Goal: Information Seeking & Learning: Learn about a topic

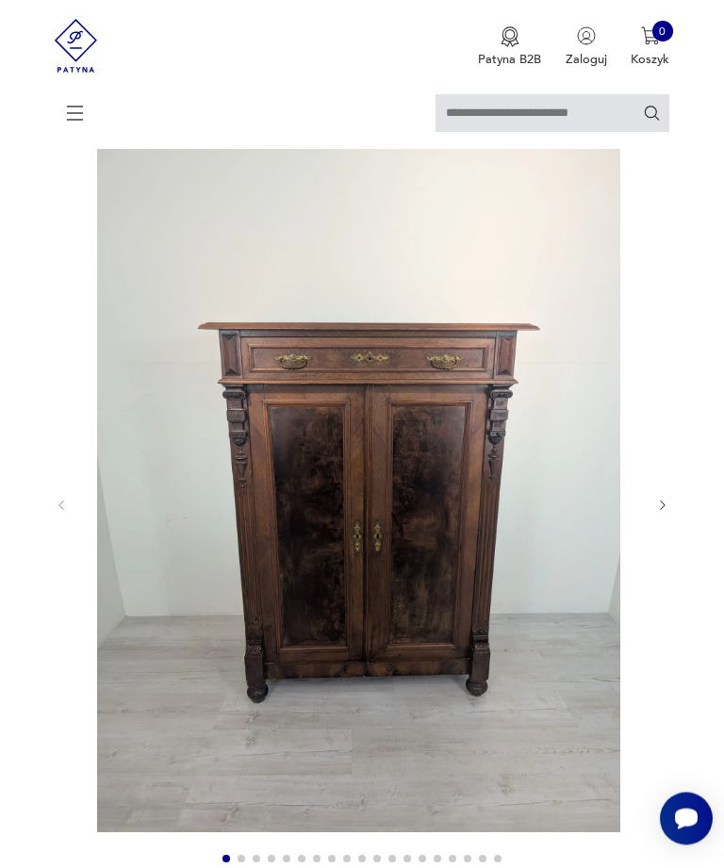
click at [669, 513] on icon "button" at bounding box center [663, 506] width 14 height 14
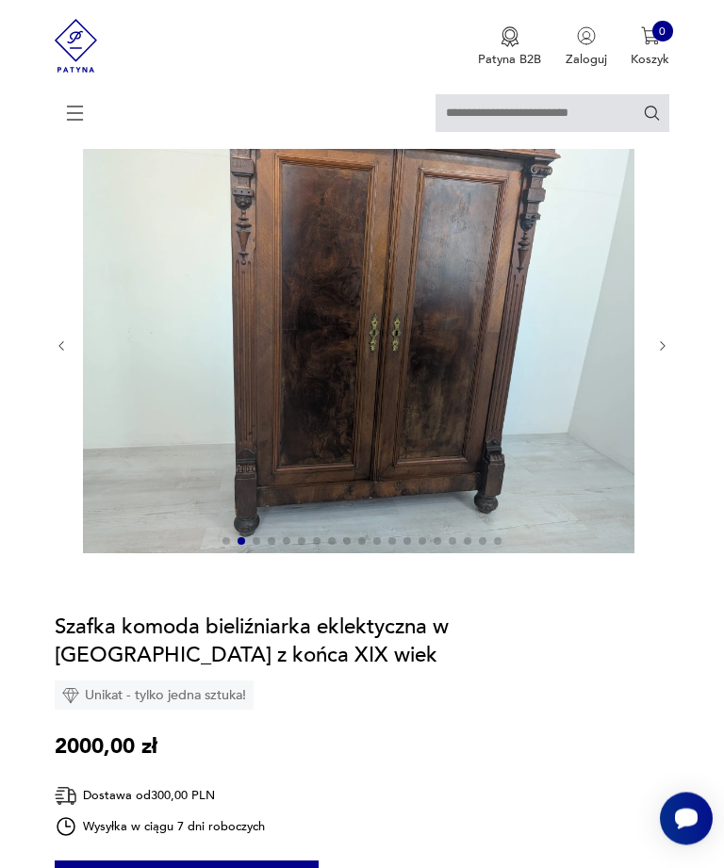
scroll to position [116, 0]
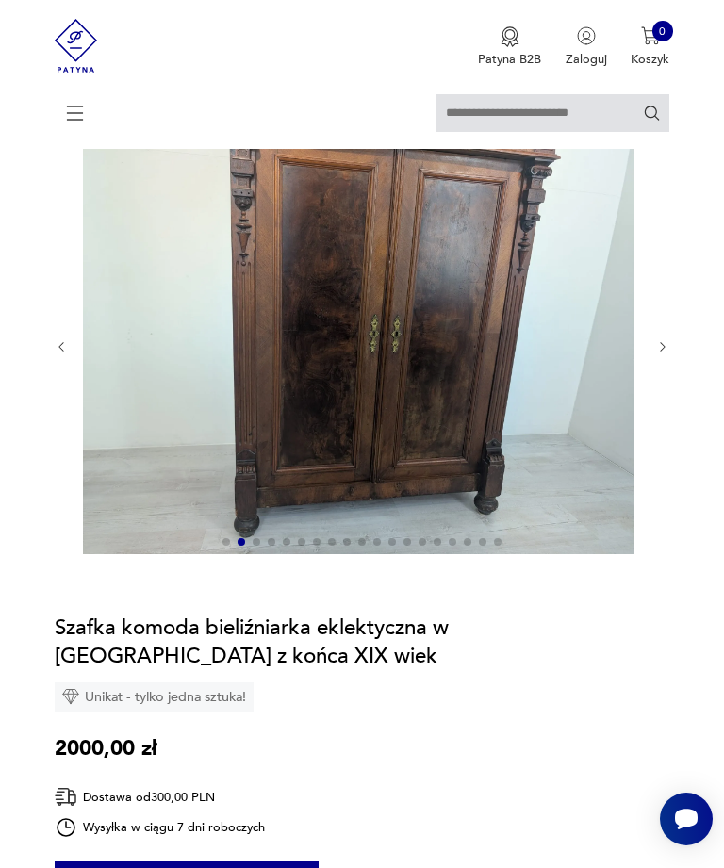
click at [665, 354] on icon "button" at bounding box center [663, 347] width 14 height 14
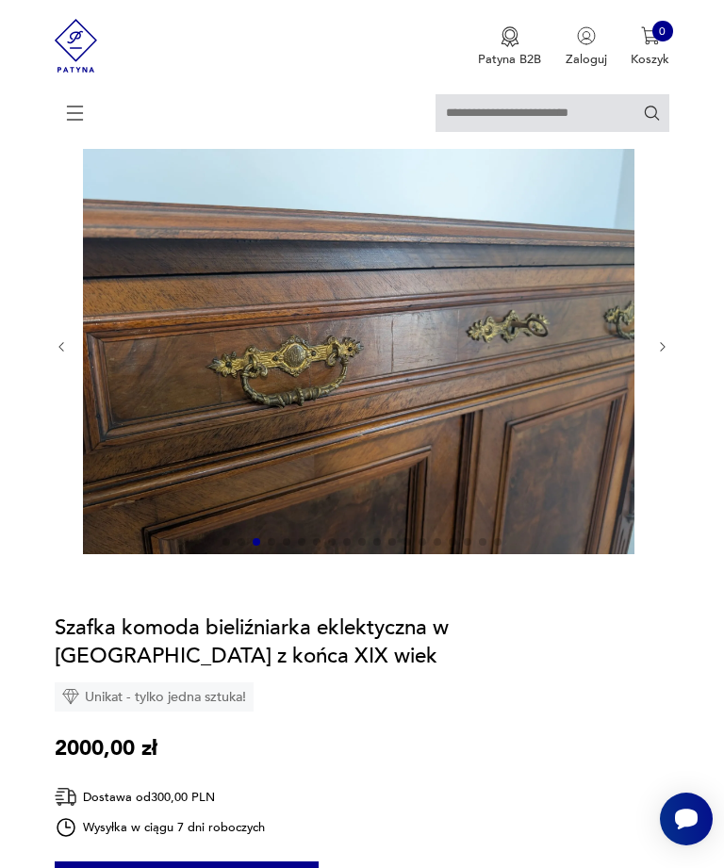
click at [666, 354] on icon "button" at bounding box center [663, 347] width 14 height 14
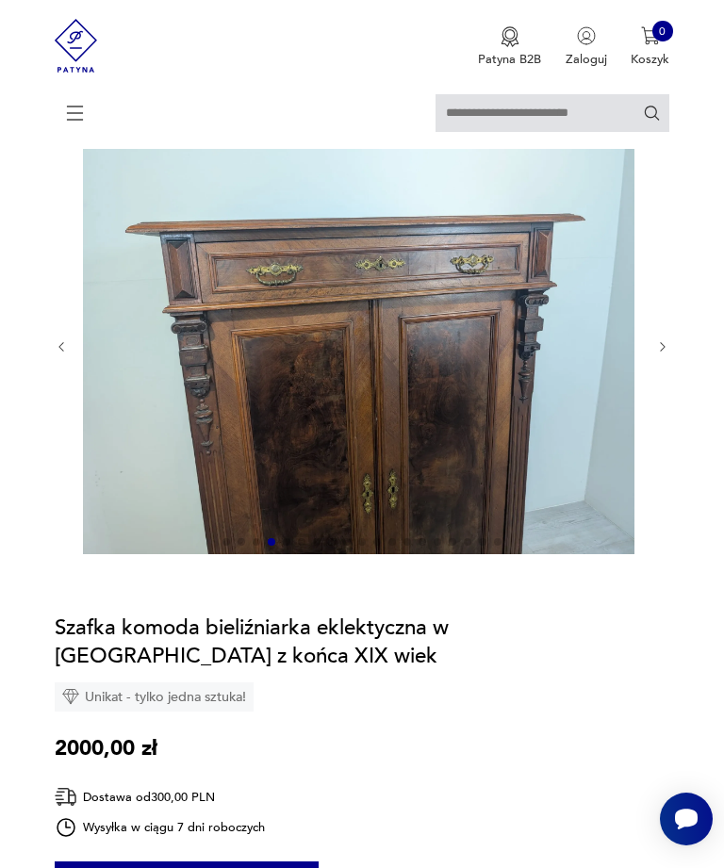
click at [667, 354] on icon "button" at bounding box center [663, 347] width 14 height 14
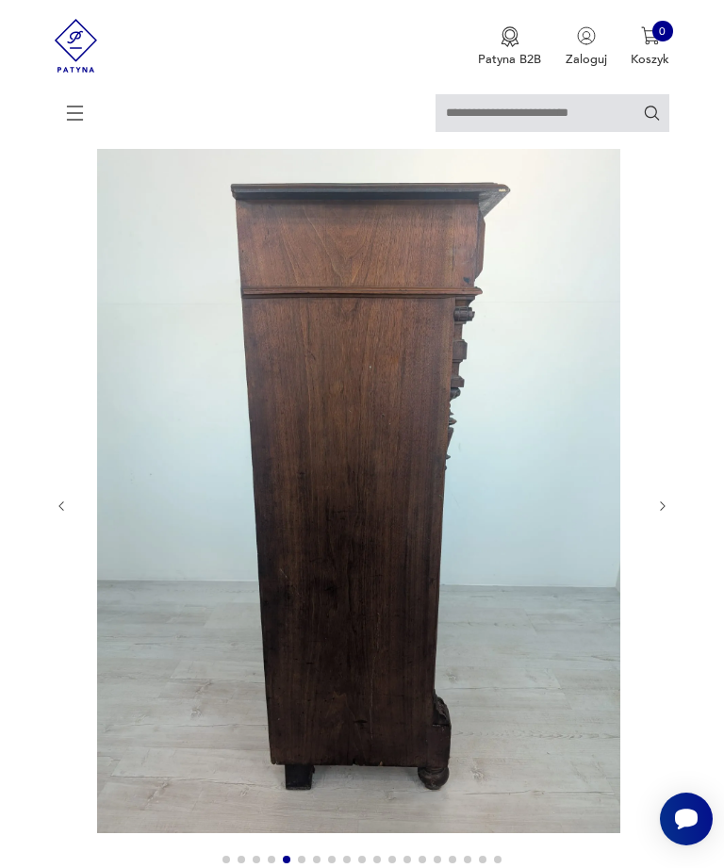
click at [667, 513] on icon "button" at bounding box center [663, 506] width 14 height 14
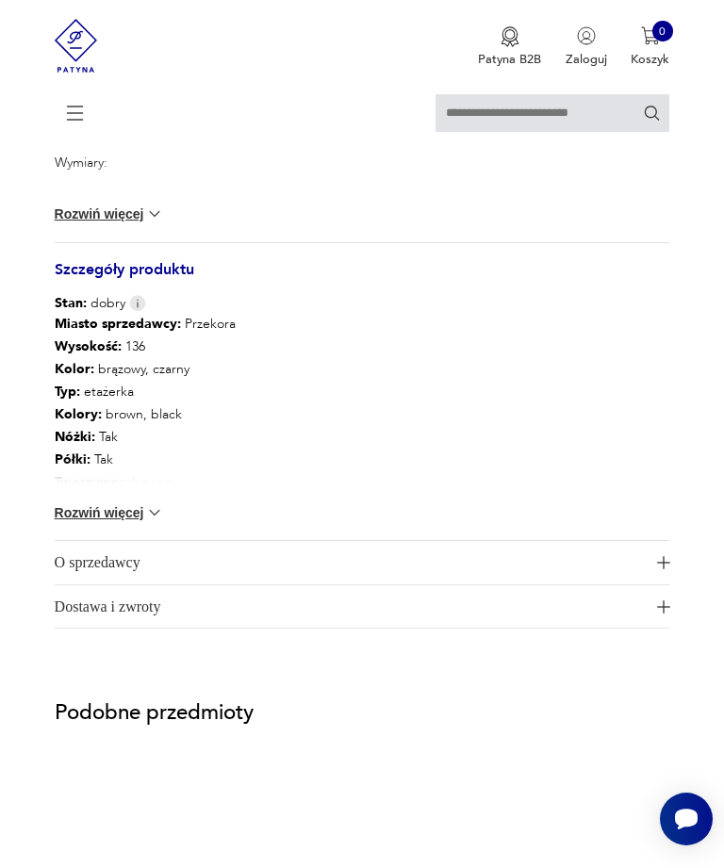
scroll to position [1195, 0]
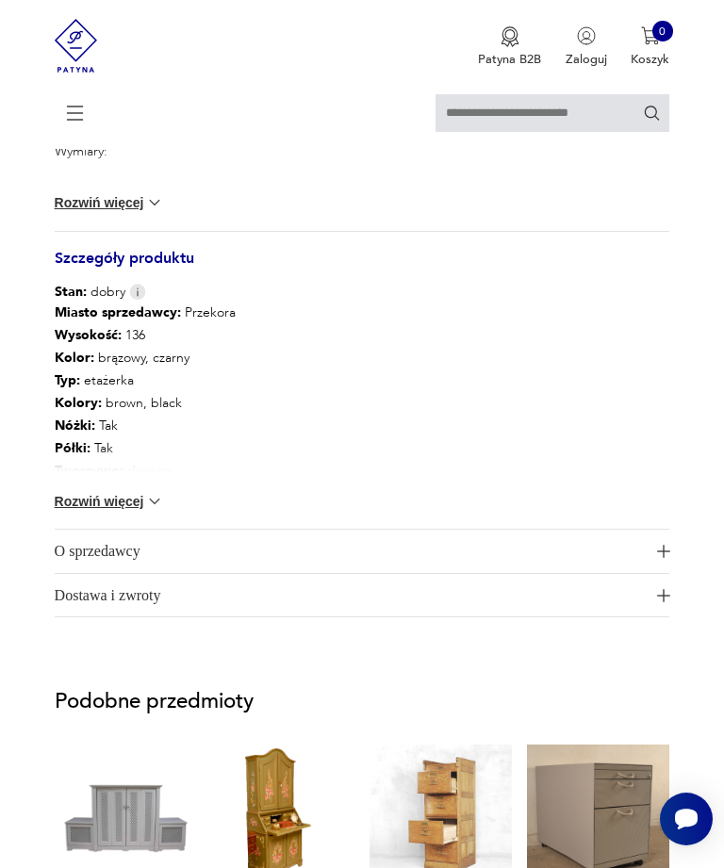
click at [148, 511] on img at bounding box center [154, 501] width 19 height 19
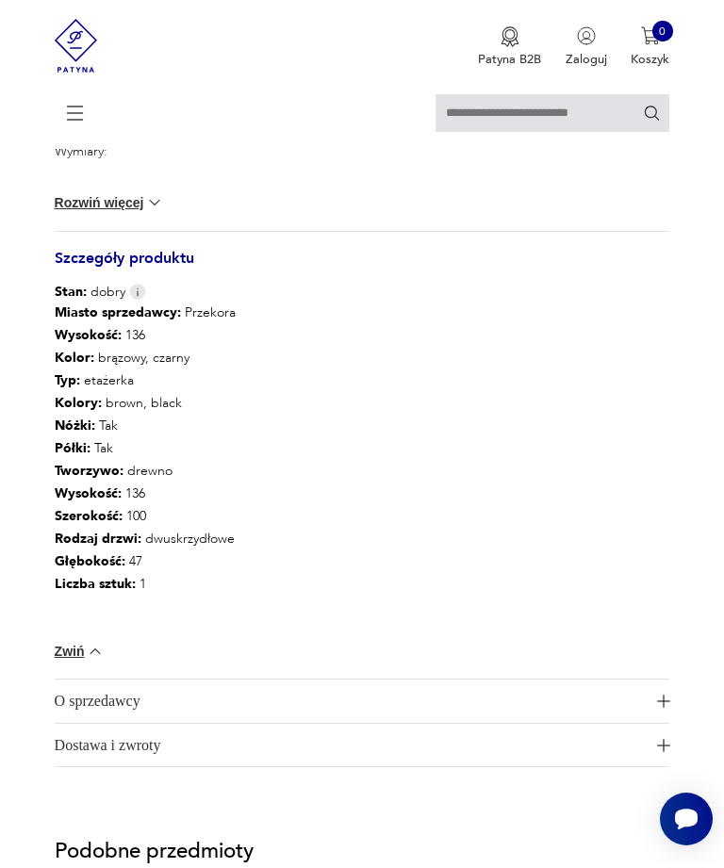
scroll to position [1280, 0]
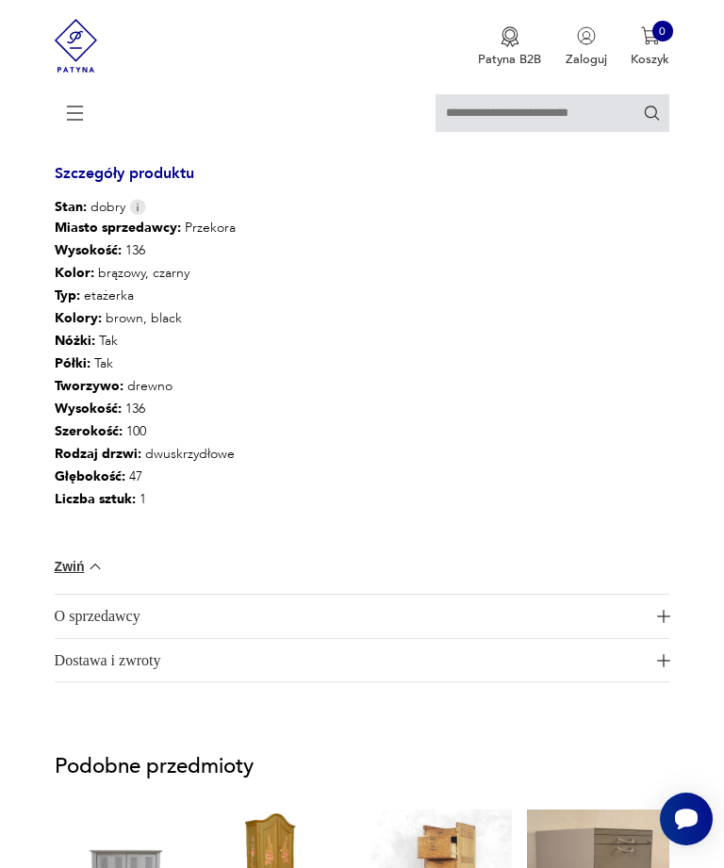
click at [137, 638] on span "O sprzedawcy" at bounding box center [352, 615] width 594 height 43
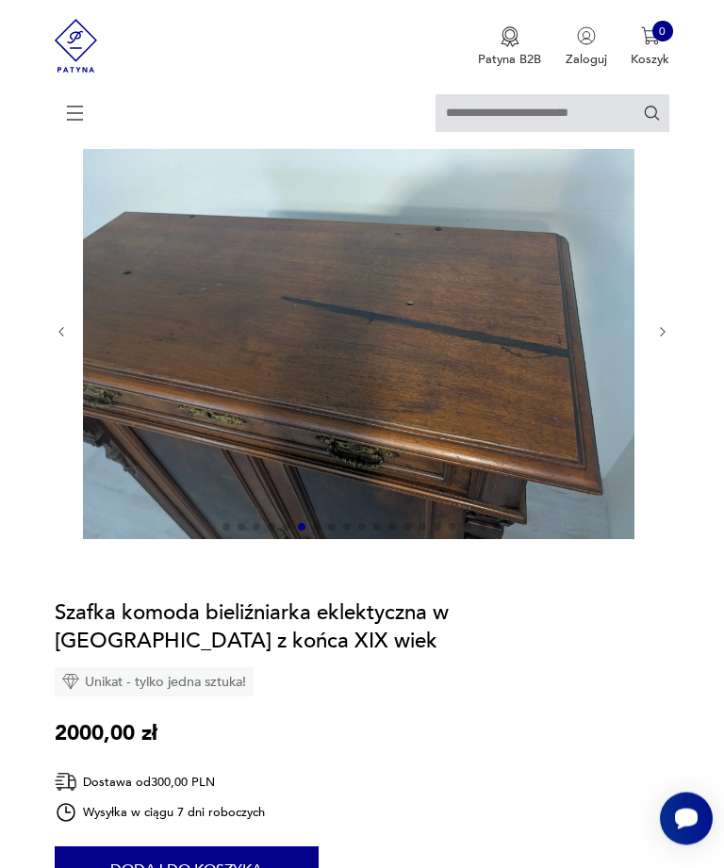
scroll to position [0, 0]
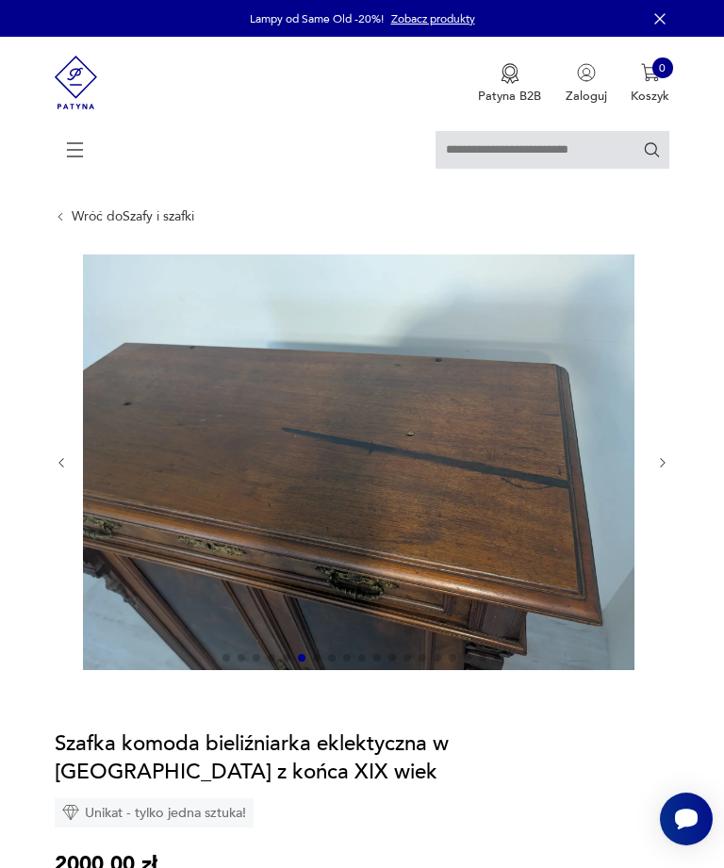
click at [669, 470] on icon "button" at bounding box center [663, 463] width 14 height 14
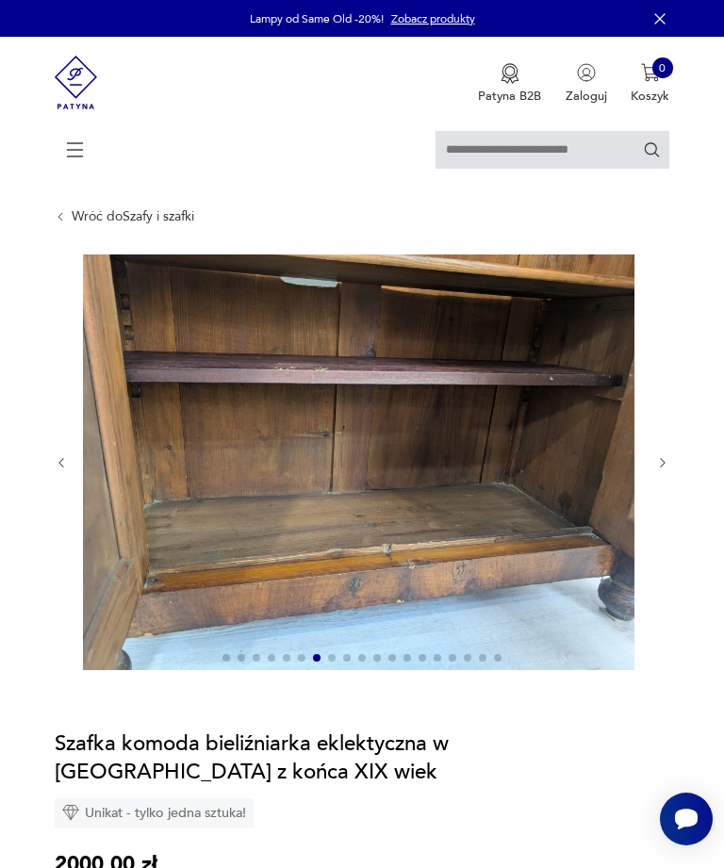
click at [667, 470] on icon "button" at bounding box center [663, 463] width 14 height 14
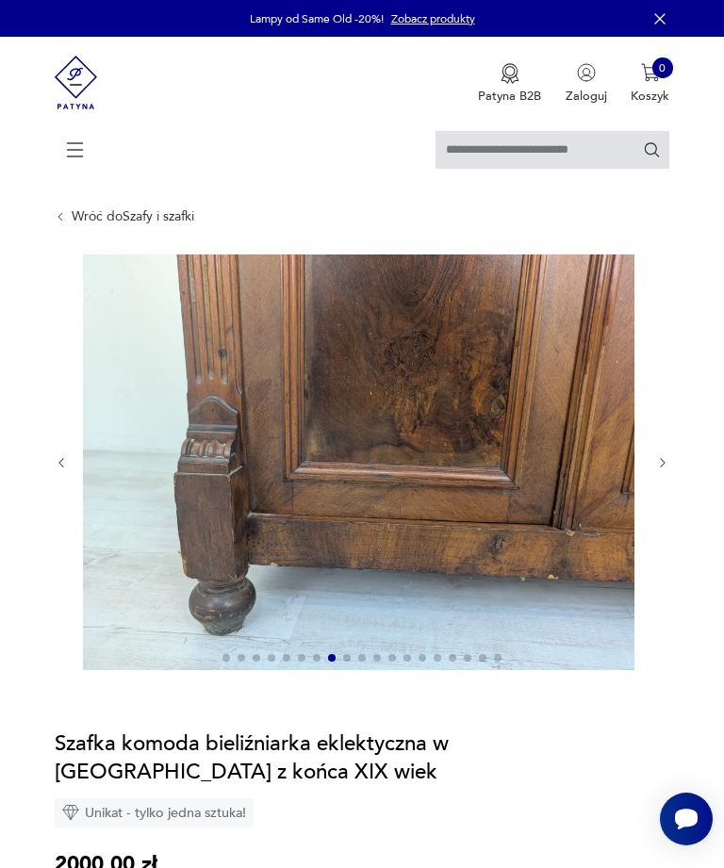
click at [666, 470] on icon "button" at bounding box center [663, 463] width 14 height 14
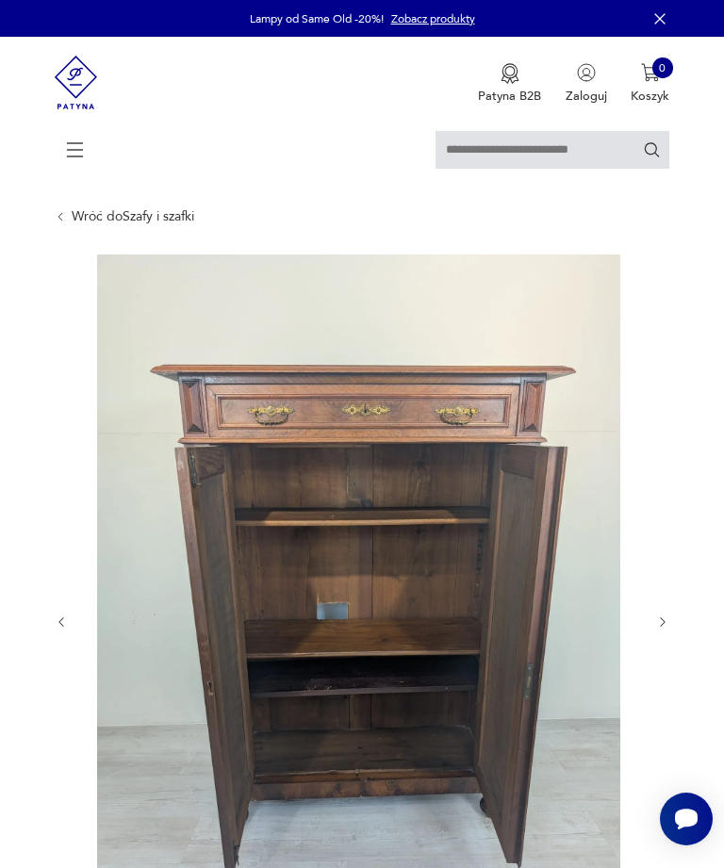
click at [653, 617] on div at bounding box center [362, 621] width 615 height 735
click at [669, 629] on icon "button" at bounding box center [663, 622] width 14 height 14
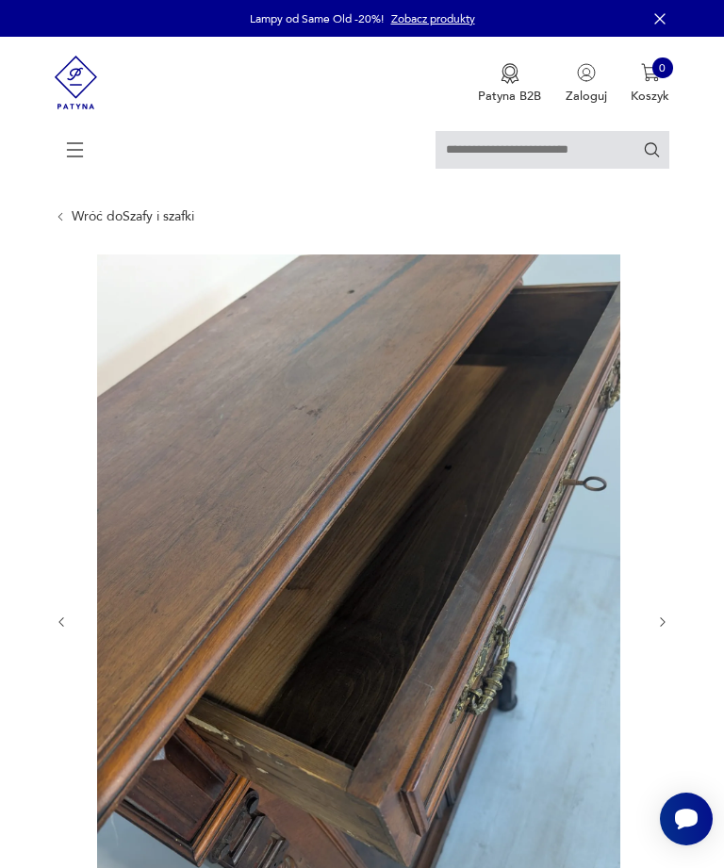
click at [666, 629] on icon "button" at bounding box center [663, 622] width 14 height 14
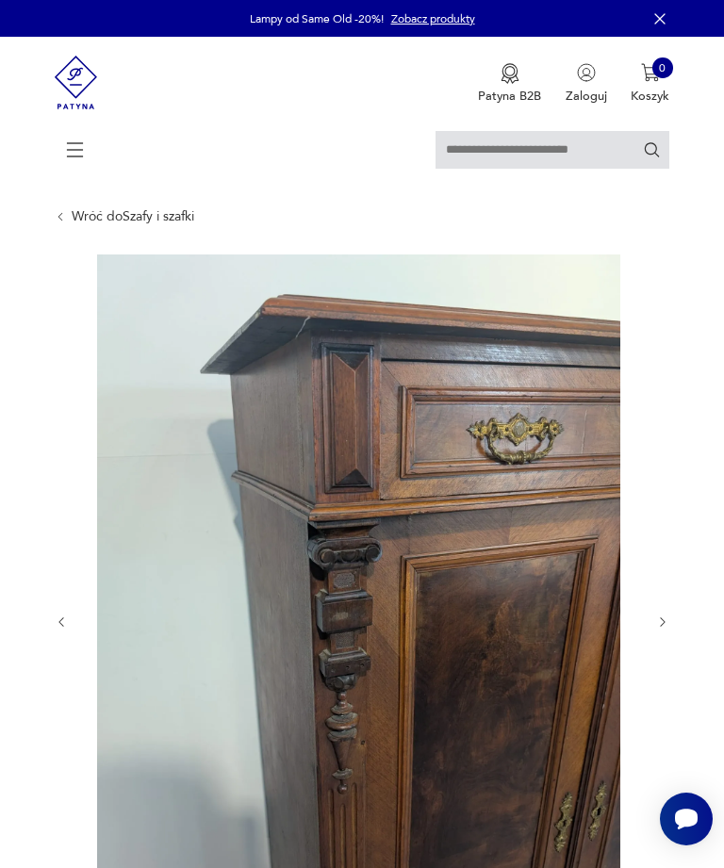
click at [669, 629] on icon "button" at bounding box center [663, 622] width 14 height 14
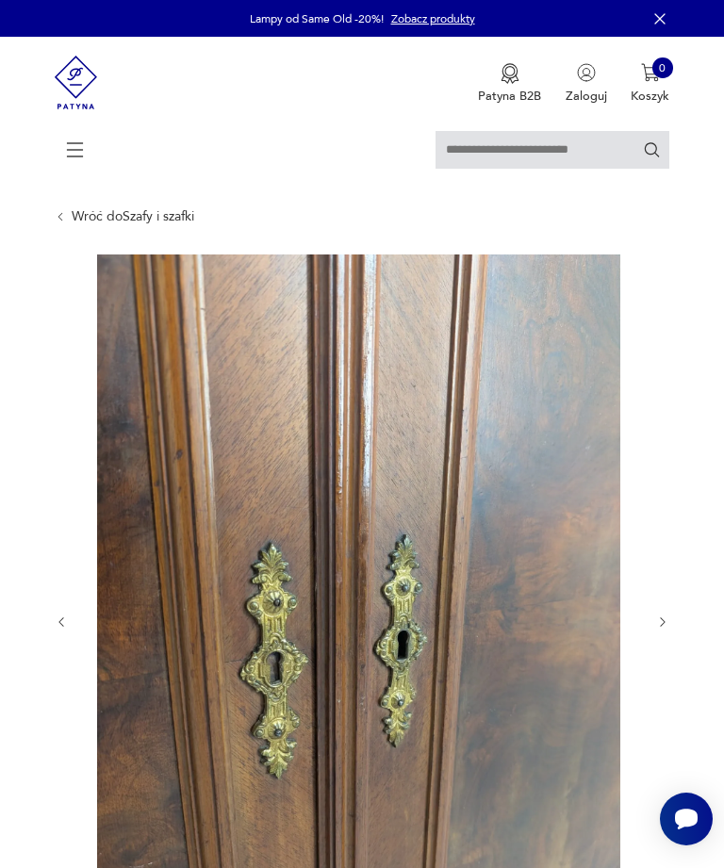
click at [669, 629] on icon "button" at bounding box center [663, 622] width 14 height 14
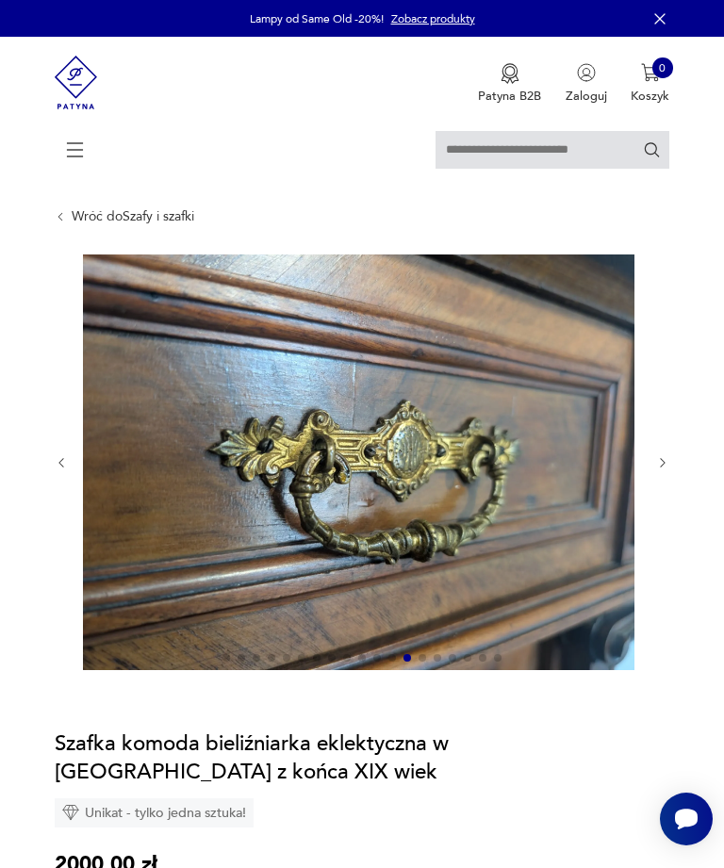
click at [665, 470] on icon "button" at bounding box center [663, 463] width 14 height 14
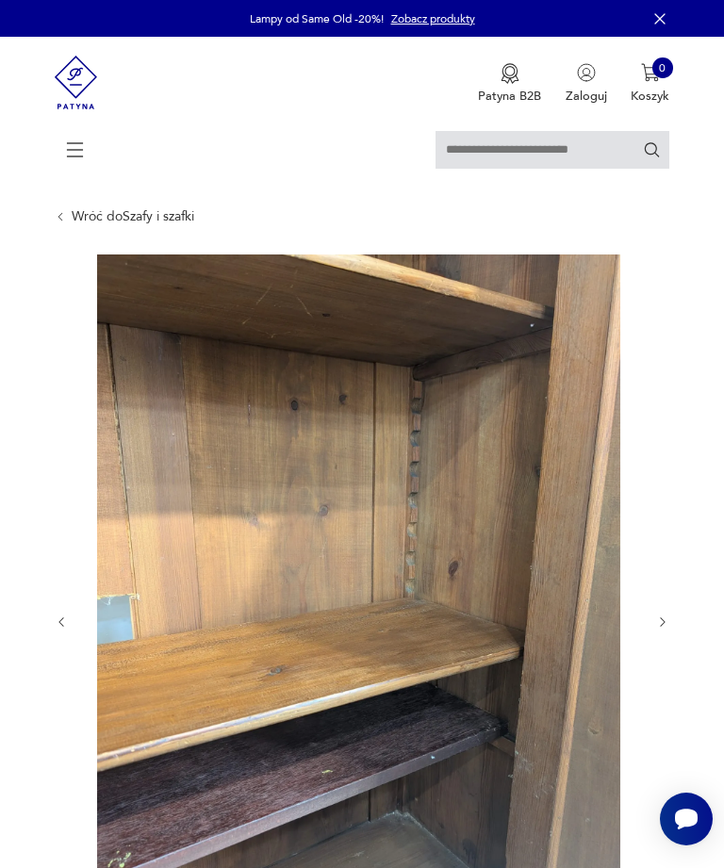
click at [663, 629] on icon "button" at bounding box center [663, 622] width 14 height 14
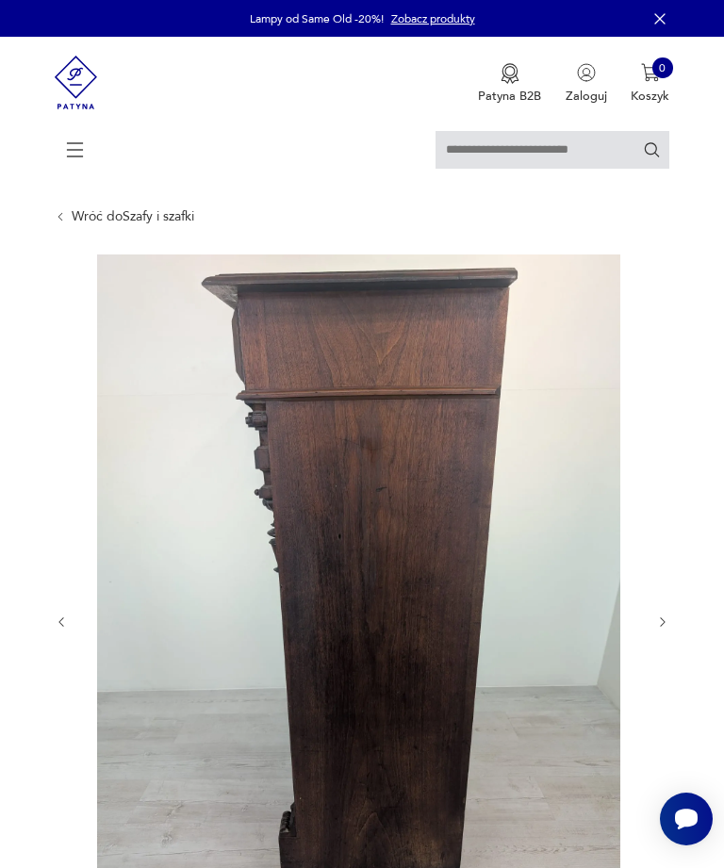
click at [665, 629] on icon "button" at bounding box center [663, 622] width 14 height 14
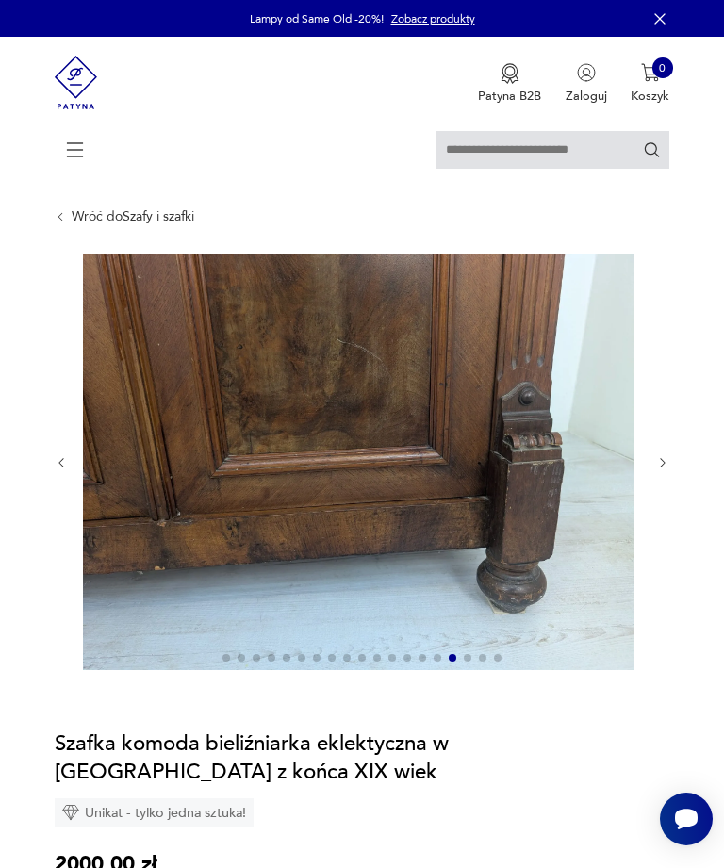
click at [666, 640] on div at bounding box center [362, 462] width 615 height 417
click at [667, 470] on icon "button" at bounding box center [663, 463] width 14 height 14
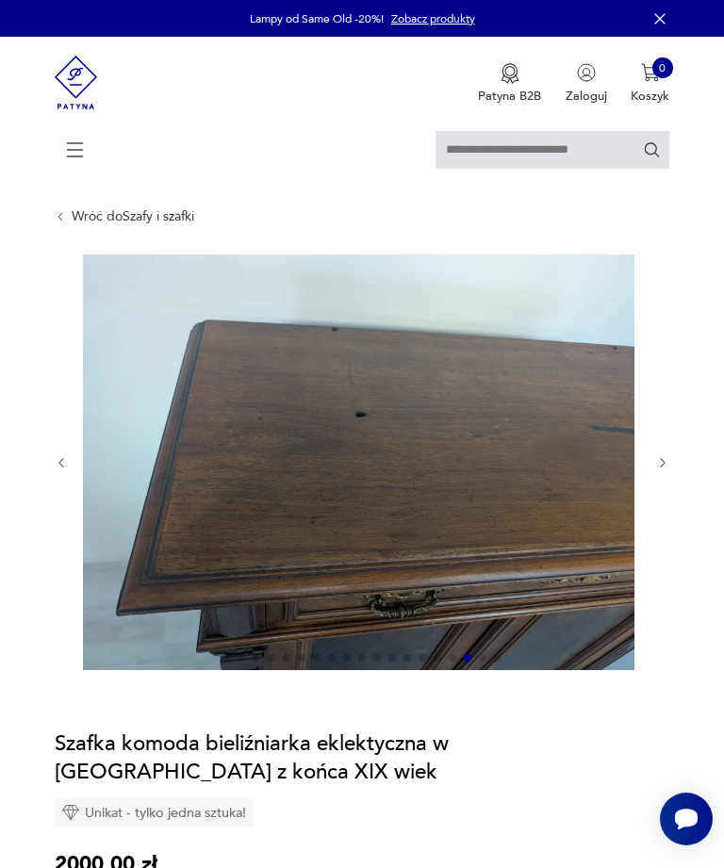
click at [669, 471] on button "button" at bounding box center [663, 463] width 14 height 15
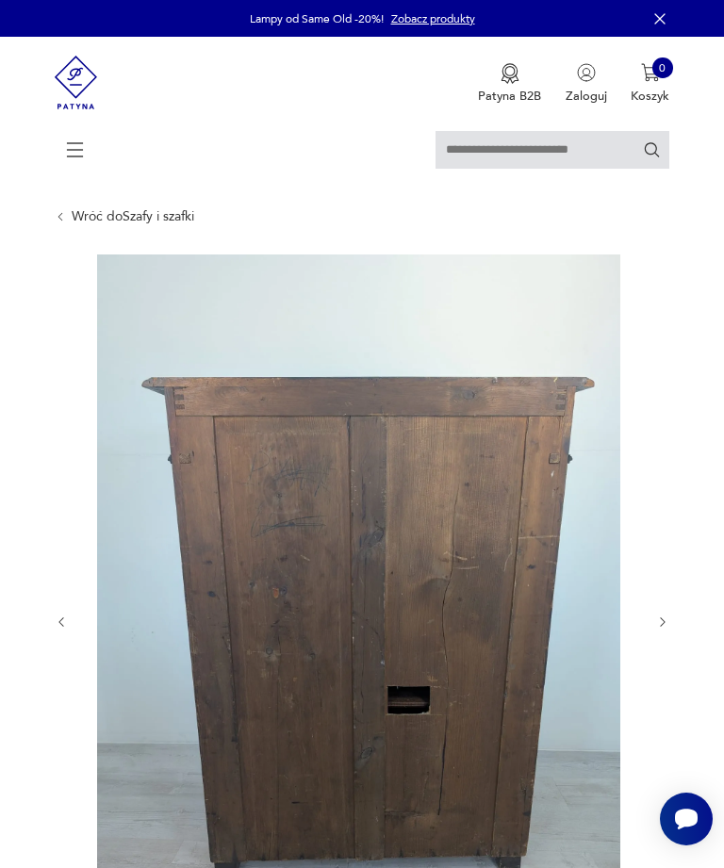
click at [667, 629] on icon "button" at bounding box center [663, 622] width 14 height 14
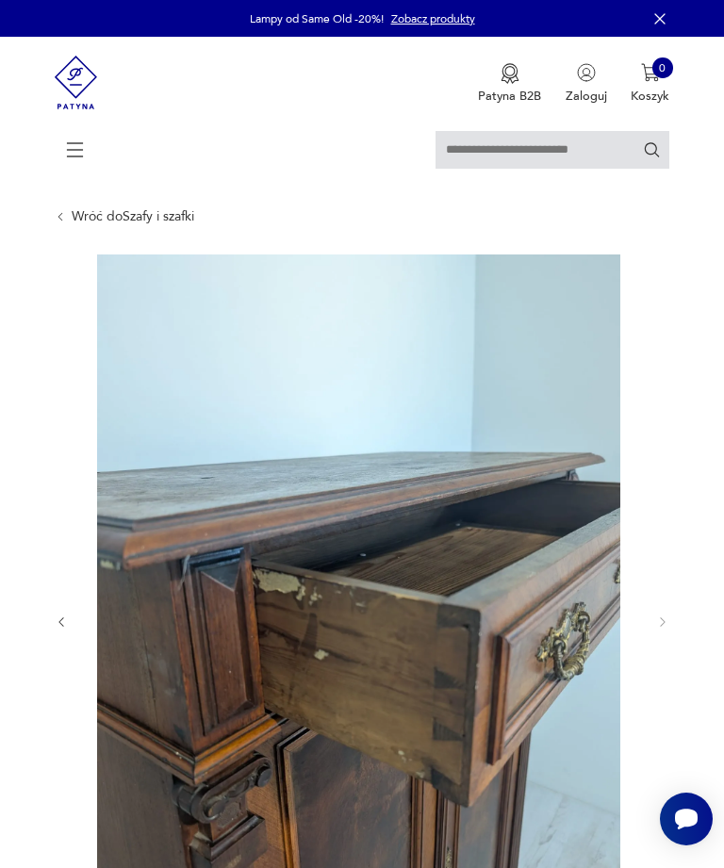
click at [667, 629] on icon "button" at bounding box center [663, 622] width 14 height 14
click at [664, 629] on icon "button" at bounding box center [663, 622] width 14 height 14
click at [668, 629] on icon "button" at bounding box center [663, 622] width 14 height 14
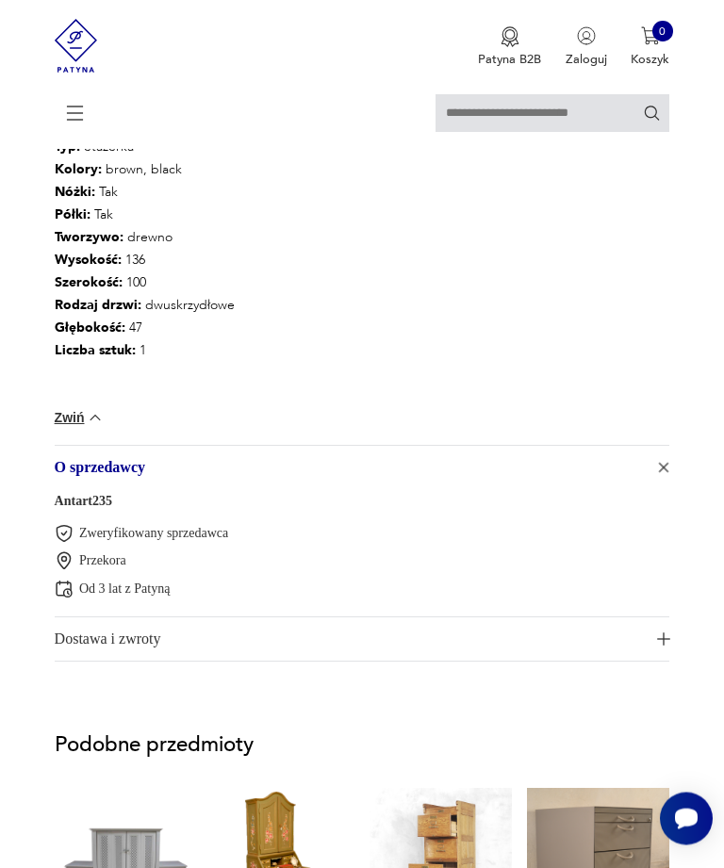
scroll to position [1784, 0]
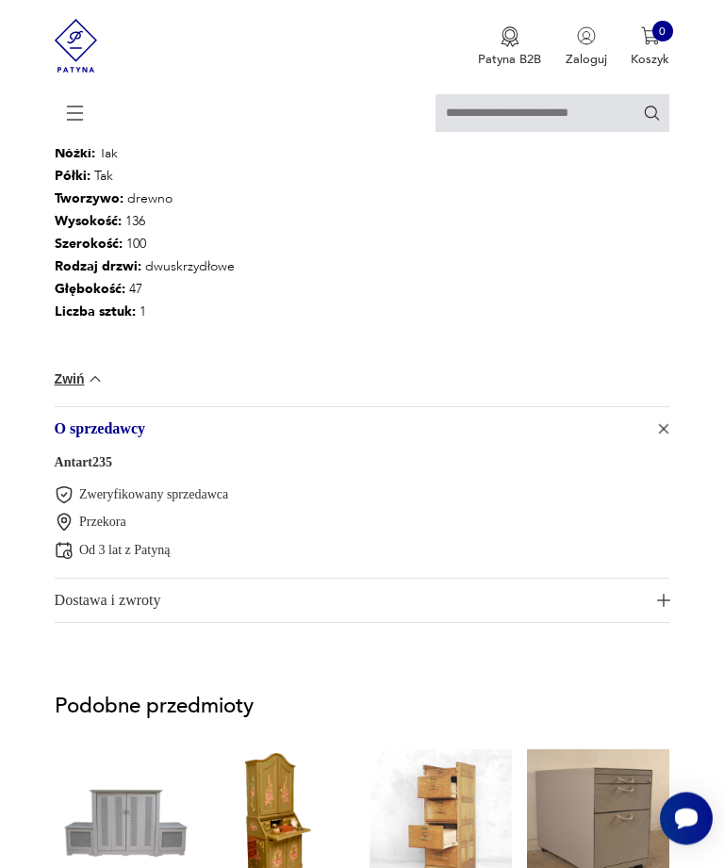
click at [156, 623] on span "Dostawa i zwroty" at bounding box center [352, 600] width 594 height 43
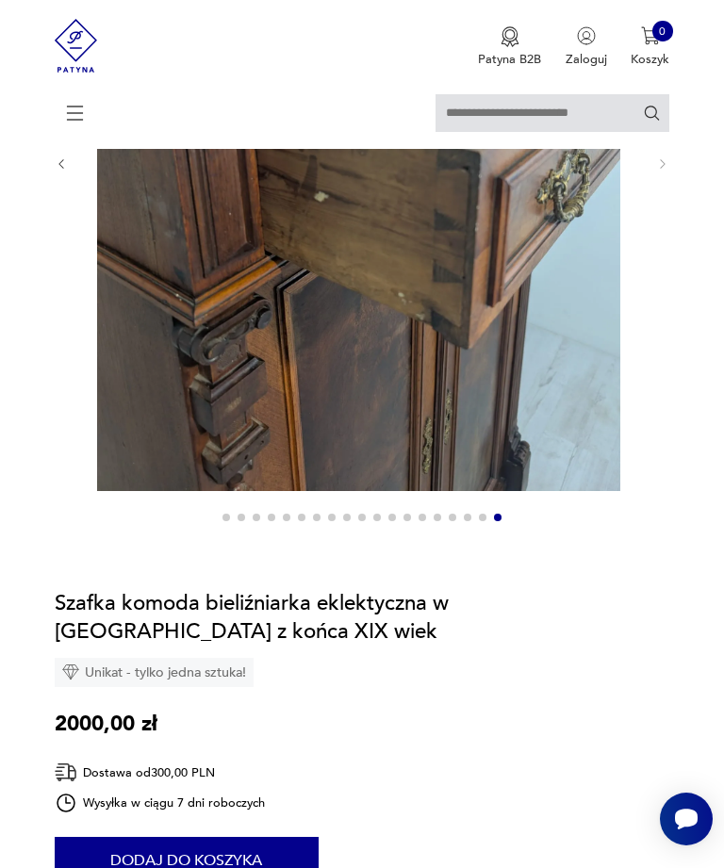
scroll to position [345, 0]
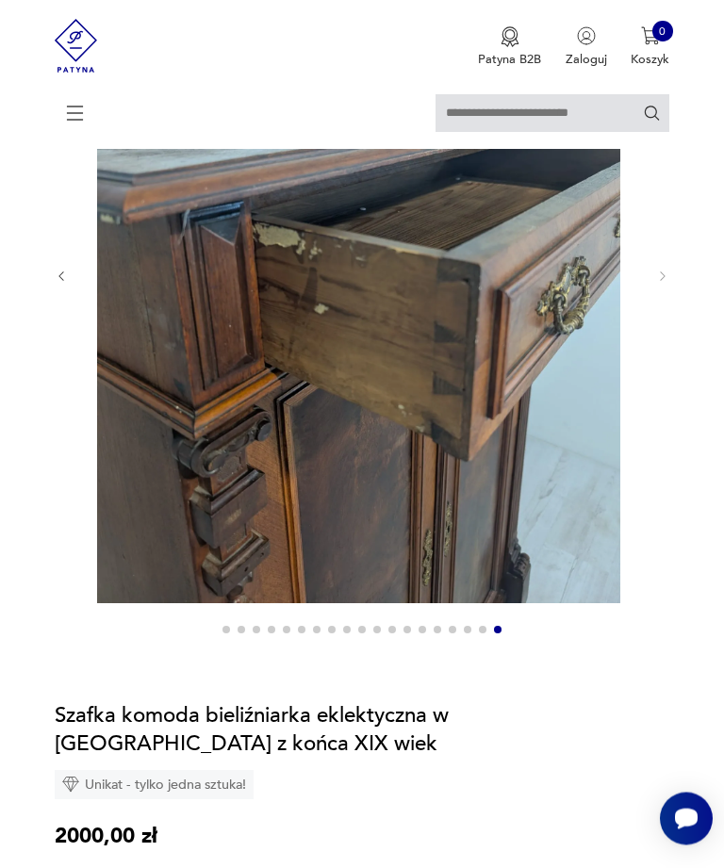
click at [57, 283] on button "button" at bounding box center [62, 276] width 14 height 15
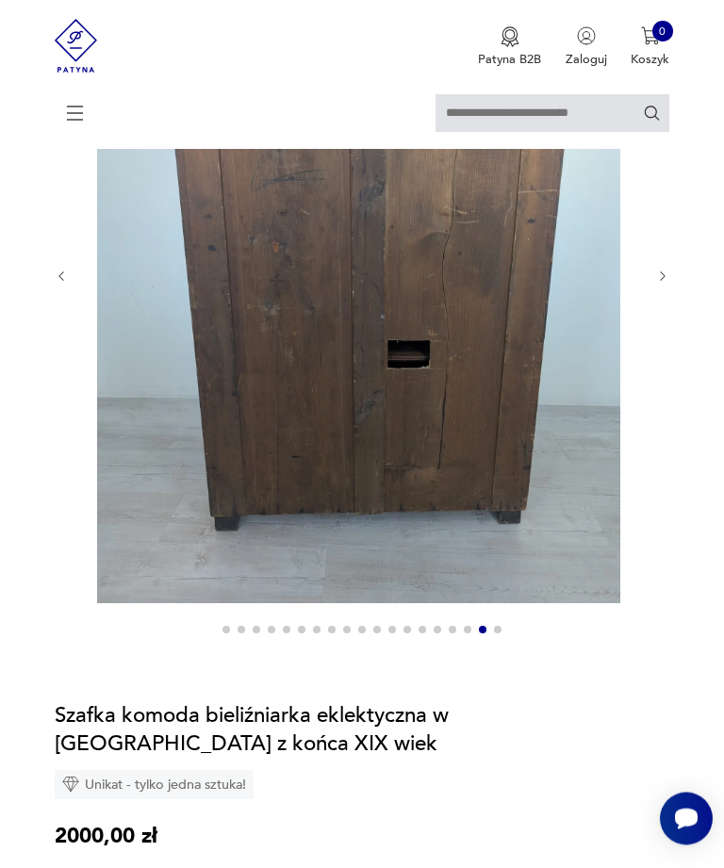
scroll to position [346, 0]
click at [57, 284] on icon "button" at bounding box center [62, 276] width 14 height 14
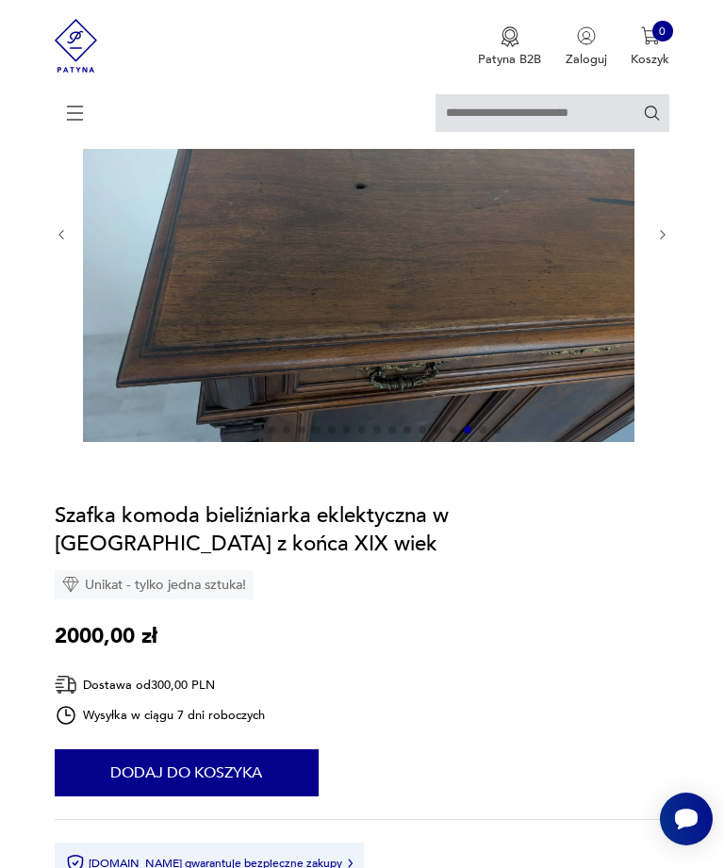
scroll to position [225, 0]
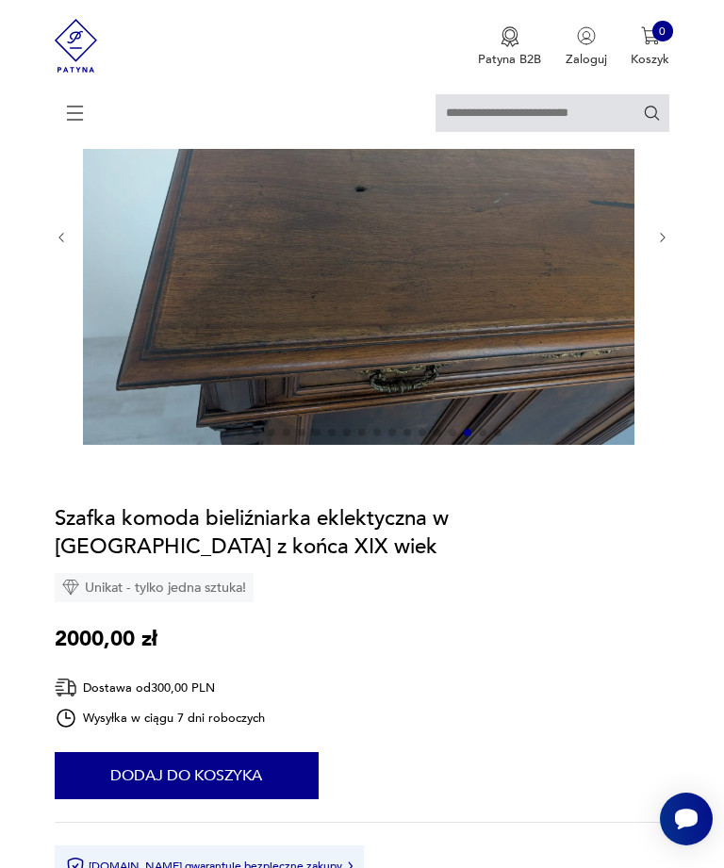
click at [56, 245] on icon "button" at bounding box center [62, 238] width 14 height 14
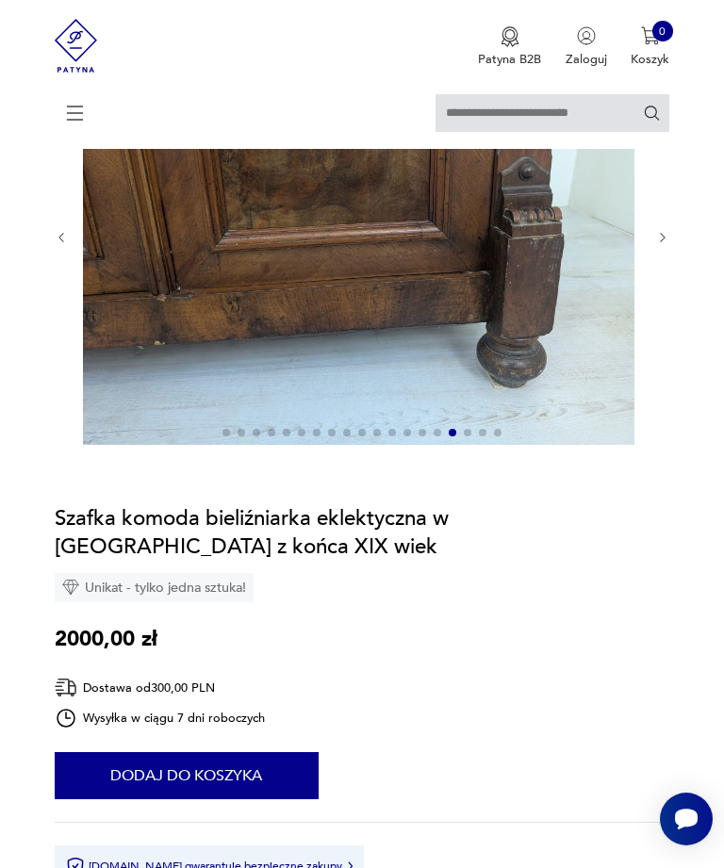
click at [55, 245] on icon "button" at bounding box center [62, 238] width 14 height 14
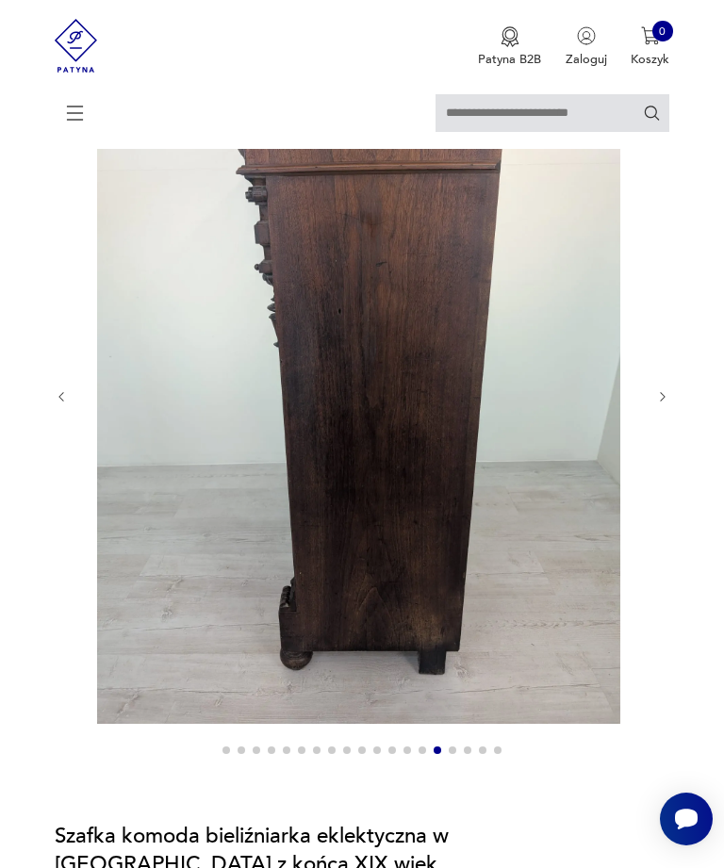
click at [58, 404] on icon "button" at bounding box center [62, 397] width 14 height 14
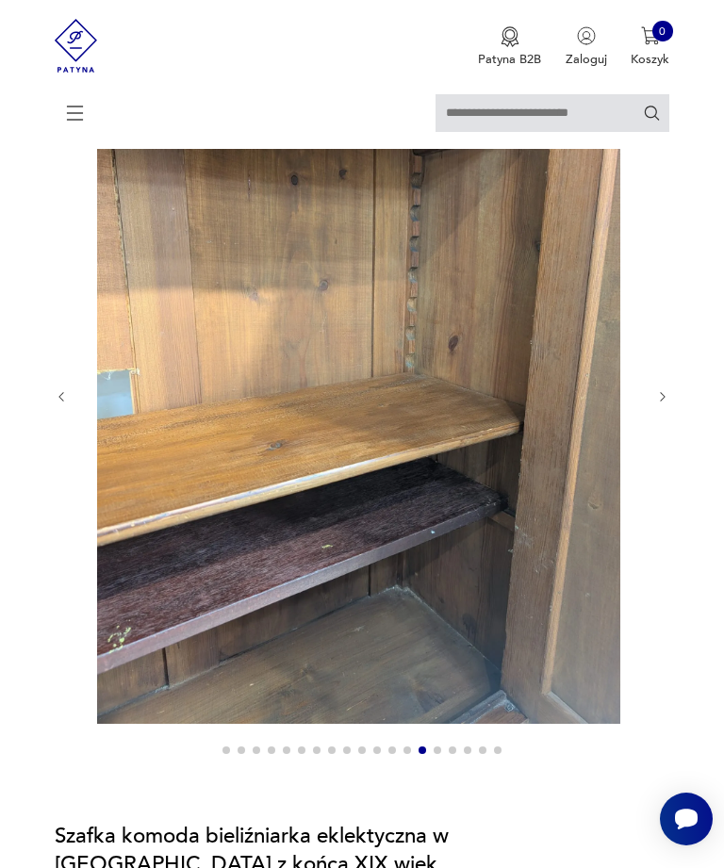
click at [55, 404] on icon "button" at bounding box center [62, 397] width 14 height 14
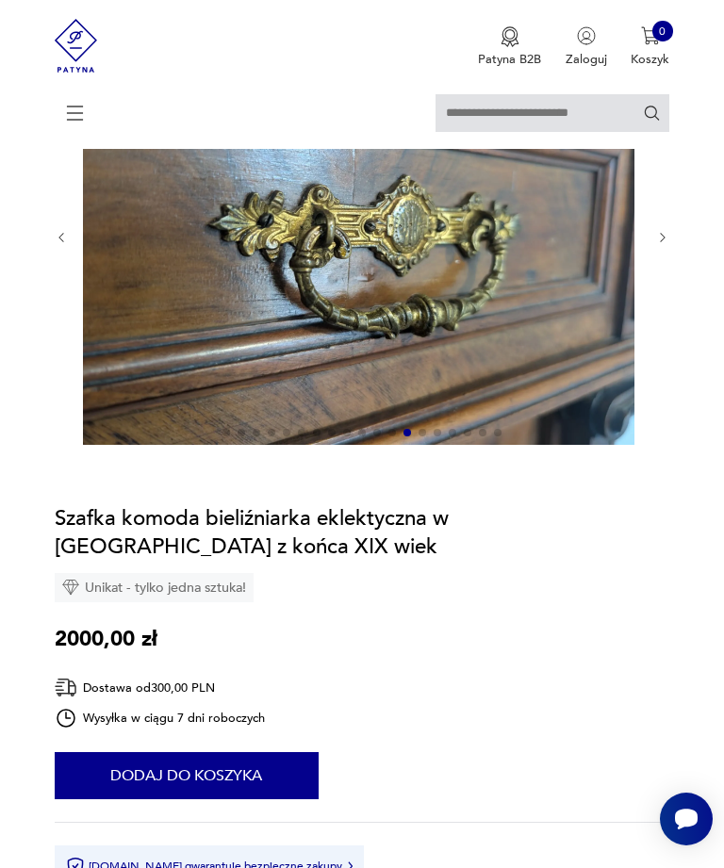
click at [57, 245] on icon "button" at bounding box center [62, 238] width 14 height 14
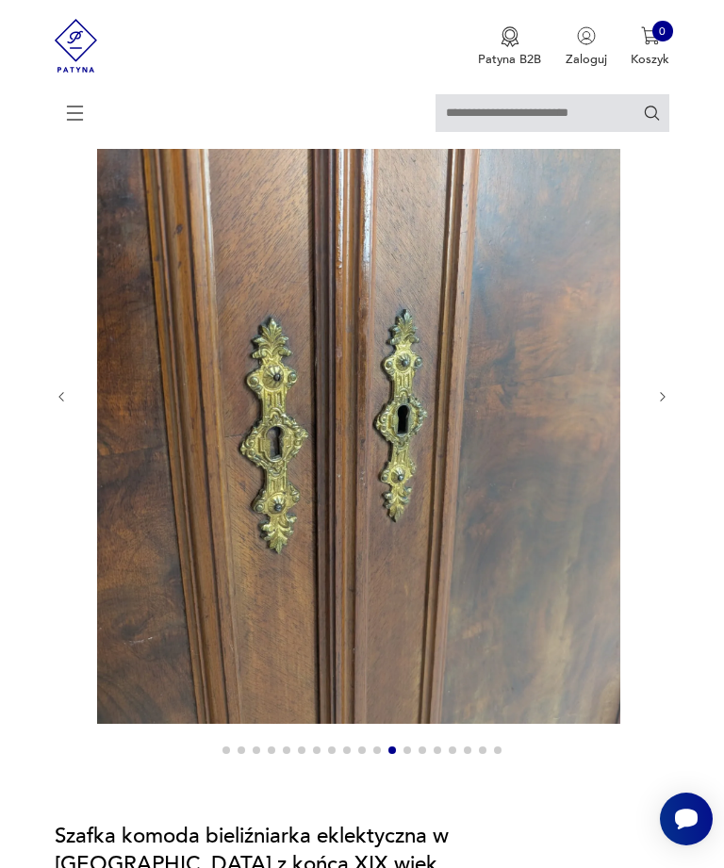
click at [55, 404] on icon "button" at bounding box center [62, 397] width 14 height 14
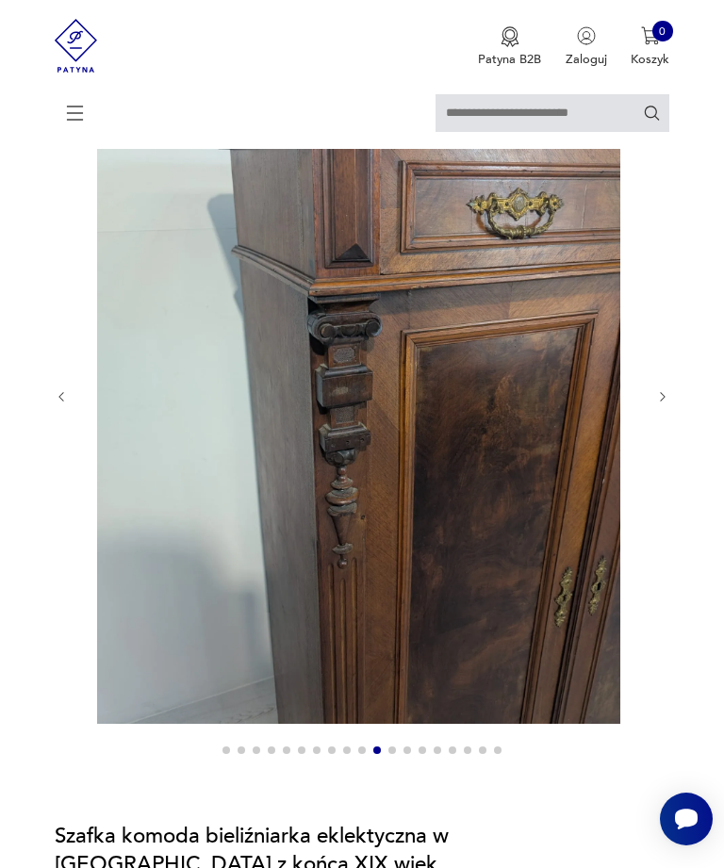
click at [60, 404] on icon "button" at bounding box center [62, 397] width 14 height 14
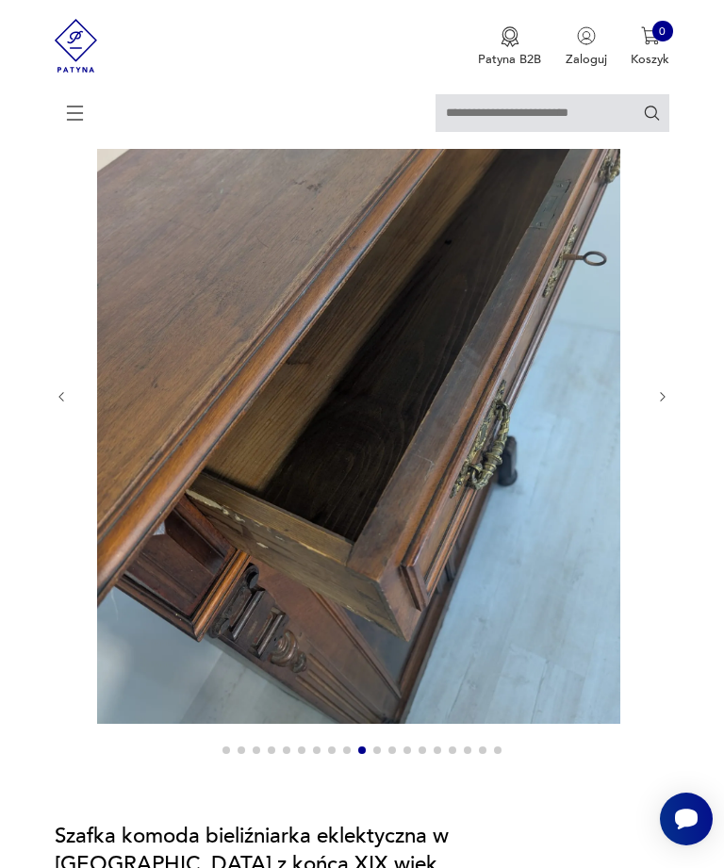
click at [59, 439] on div at bounding box center [362, 396] width 615 height 735
click at [58, 404] on icon "button" at bounding box center [62, 397] width 14 height 14
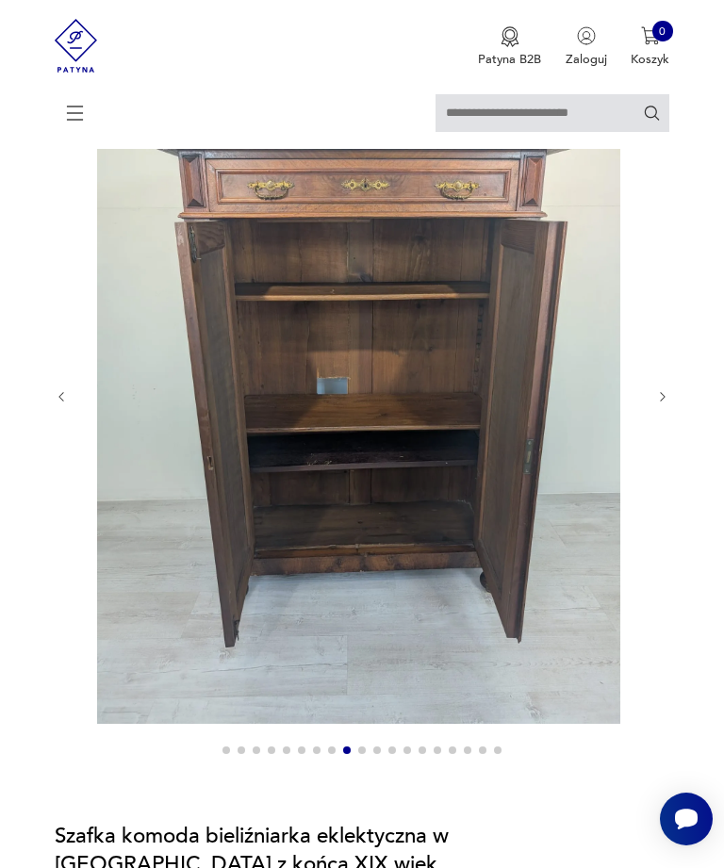
click at [55, 404] on icon "button" at bounding box center [62, 397] width 14 height 14
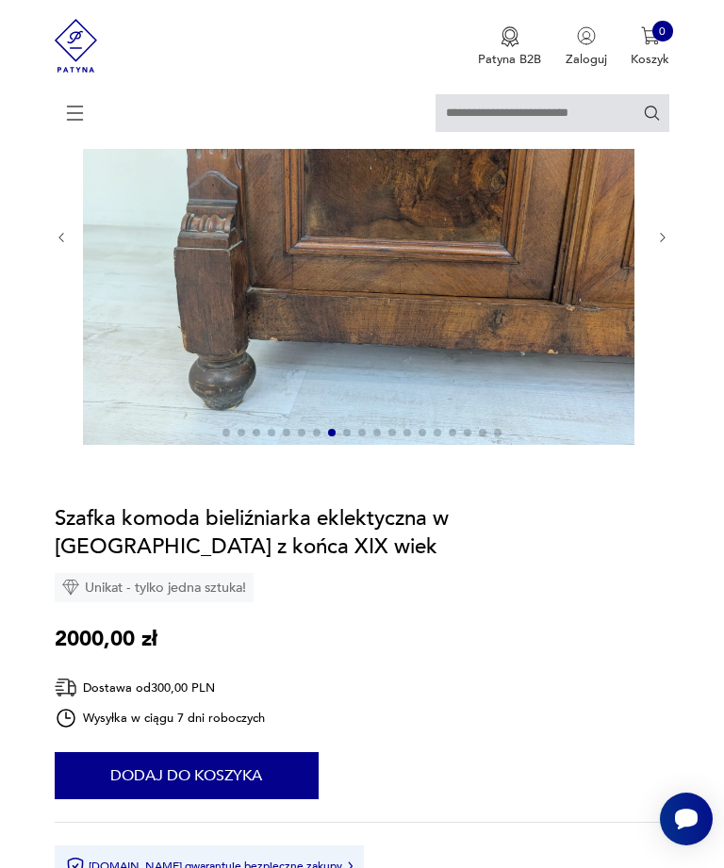
click at [57, 245] on icon "button" at bounding box center [62, 238] width 14 height 14
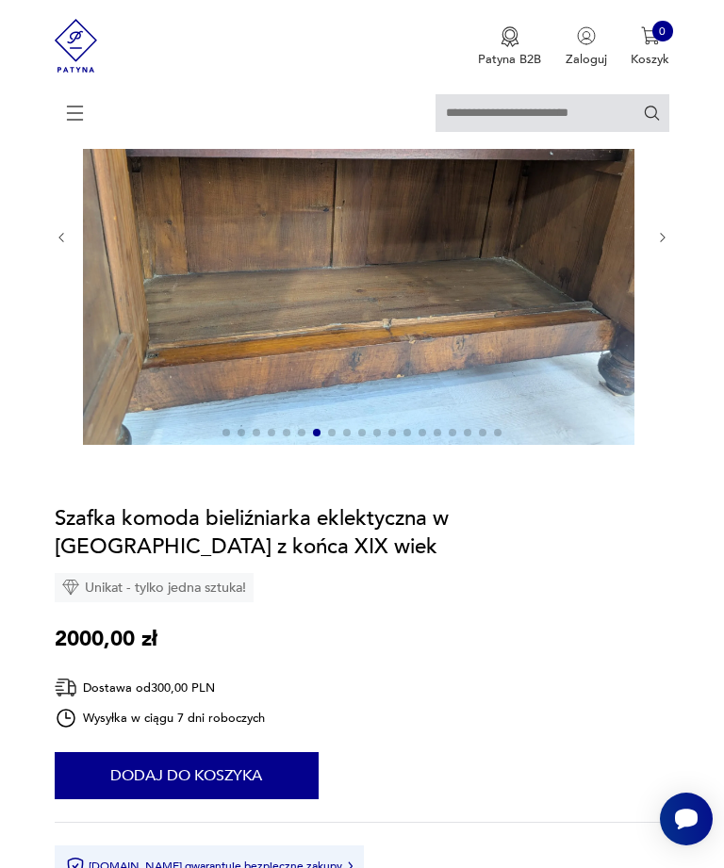
click at [56, 245] on icon "button" at bounding box center [62, 238] width 14 height 14
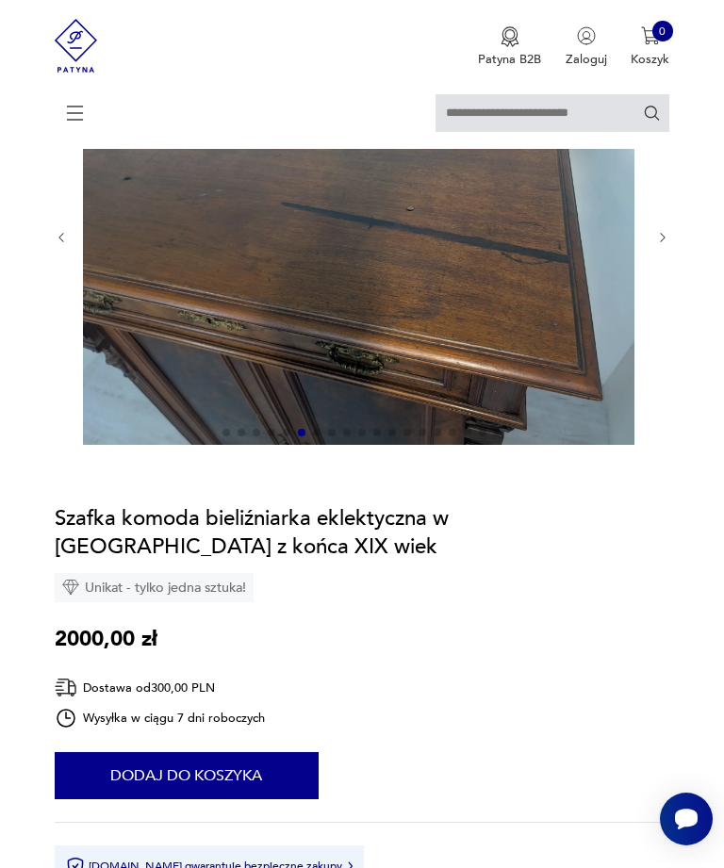
click at [57, 245] on icon "button" at bounding box center [62, 238] width 14 height 14
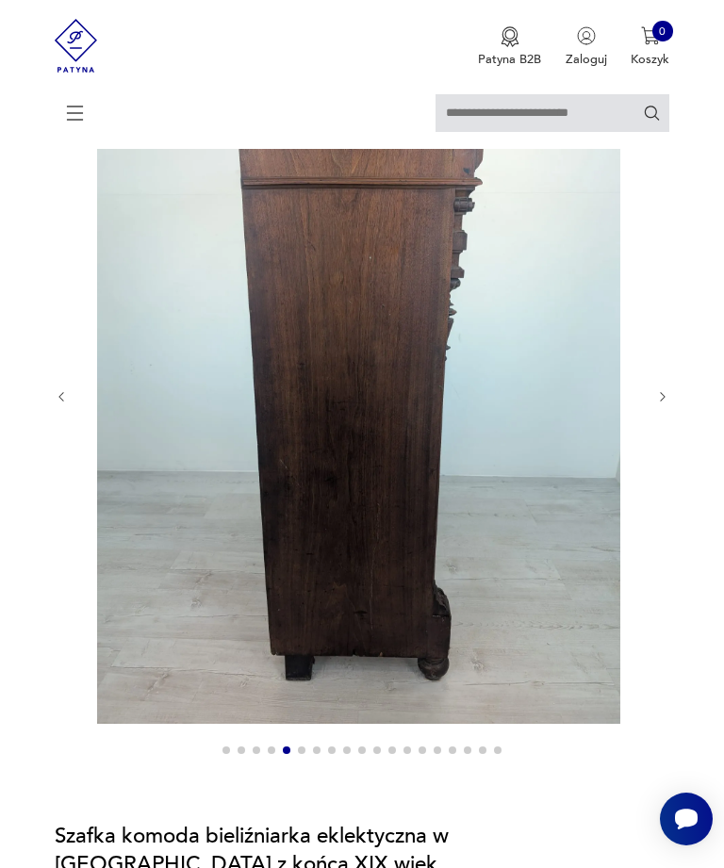
click at [57, 404] on button "button" at bounding box center [62, 396] width 14 height 15
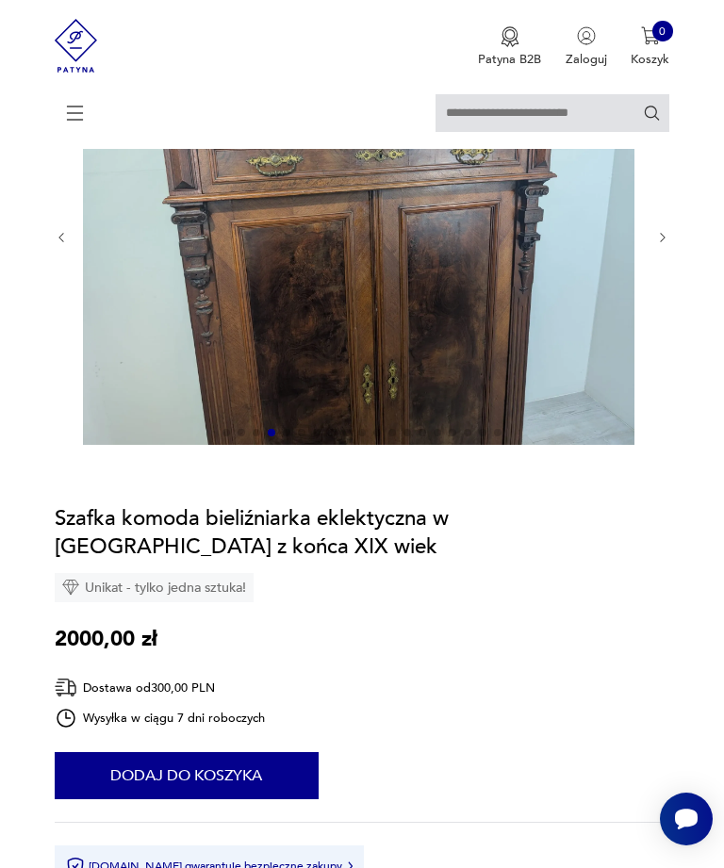
click at [55, 245] on icon "button" at bounding box center [62, 238] width 14 height 14
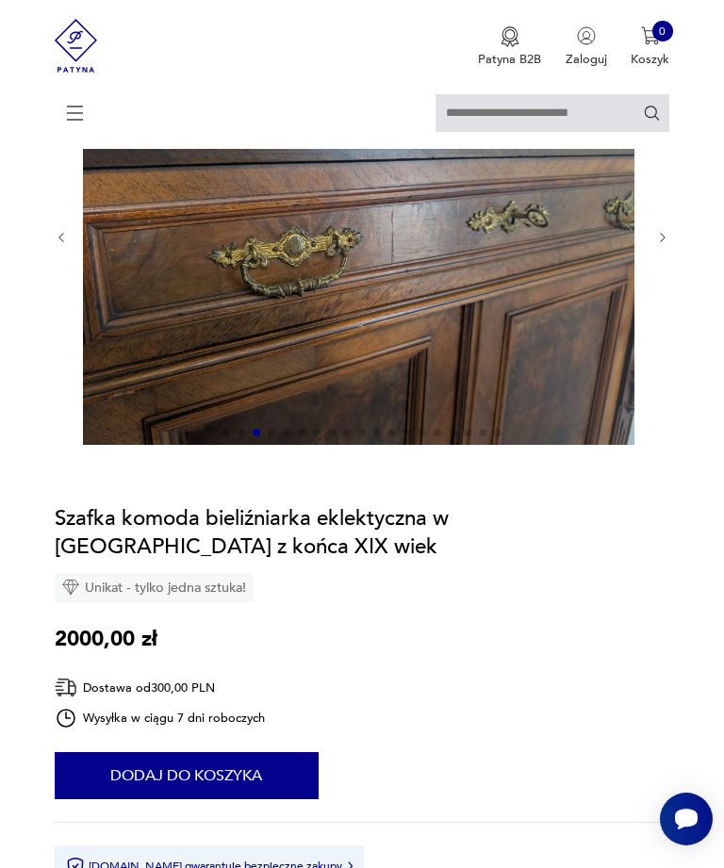
click at [56, 245] on icon "button" at bounding box center [62, 238] width 14 height 14
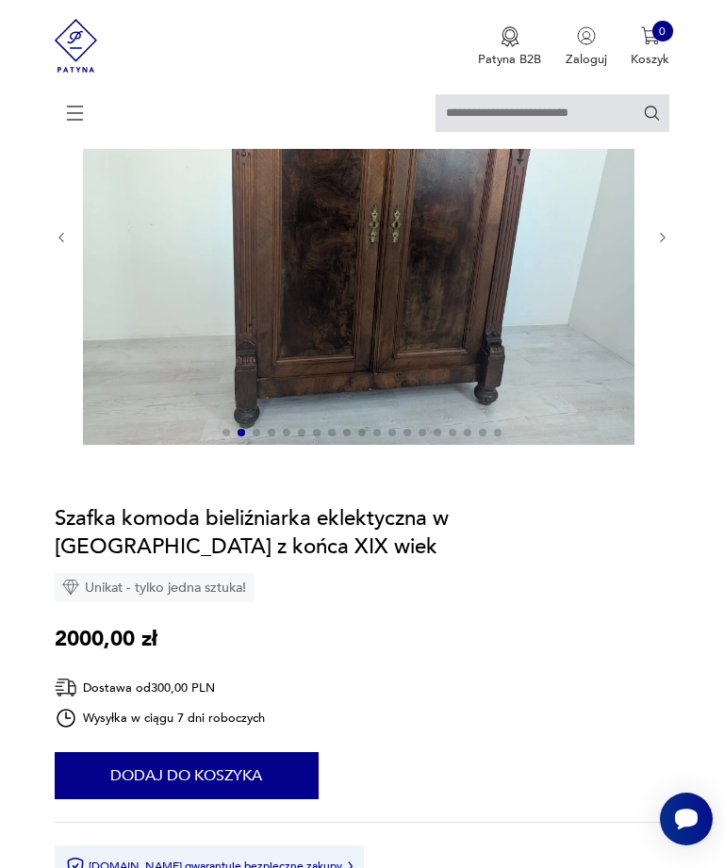
click at [60, 245] on icon "button" at bounding box center [62, 238] width 14 height 14
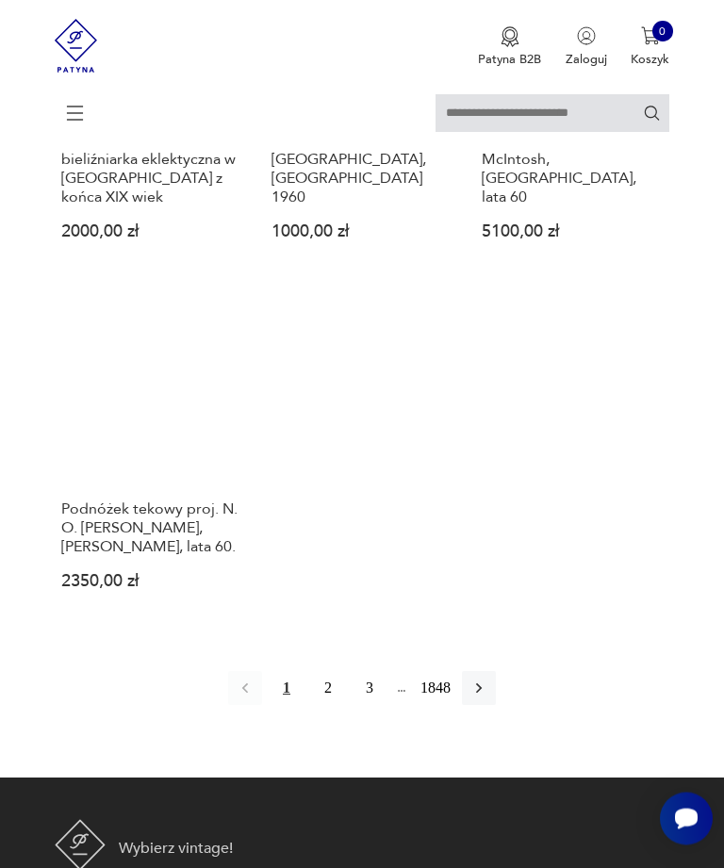
scroll to position [1949, 0]
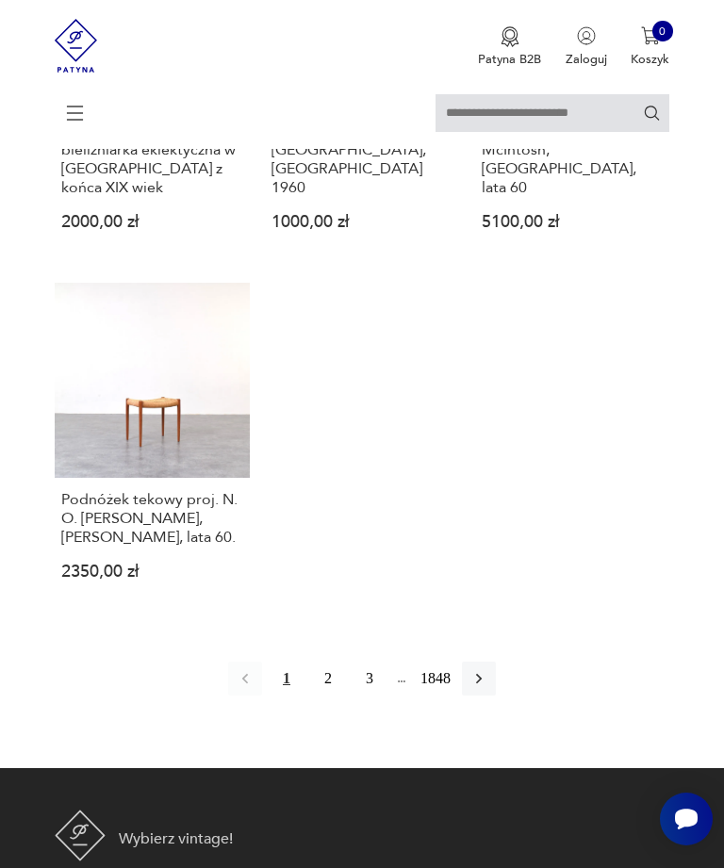
click at [488, 669] on icon "button" at bounding box center [478, 678] width 19 height 19
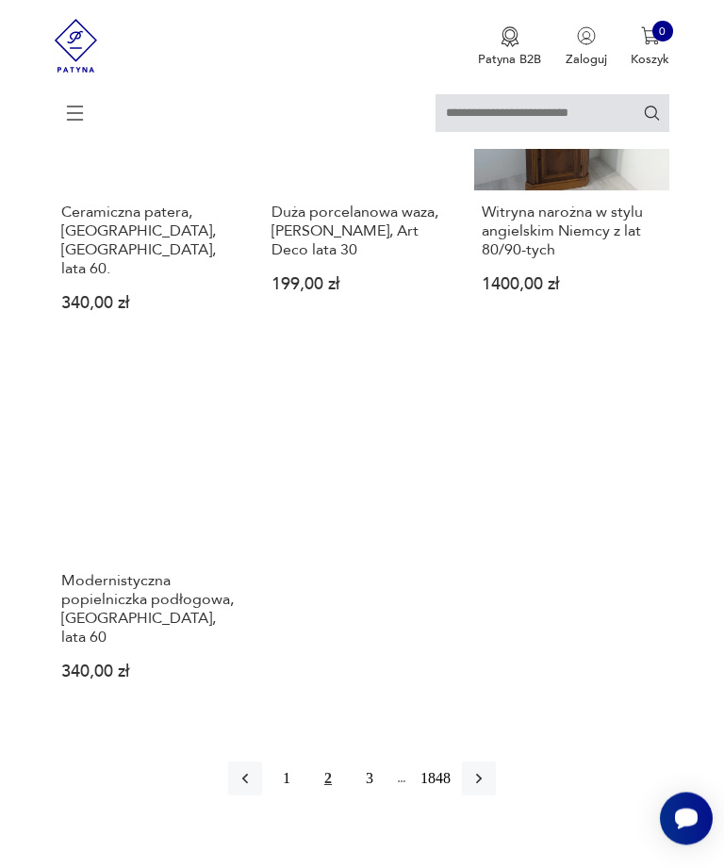
scroll to position [1888, 0]
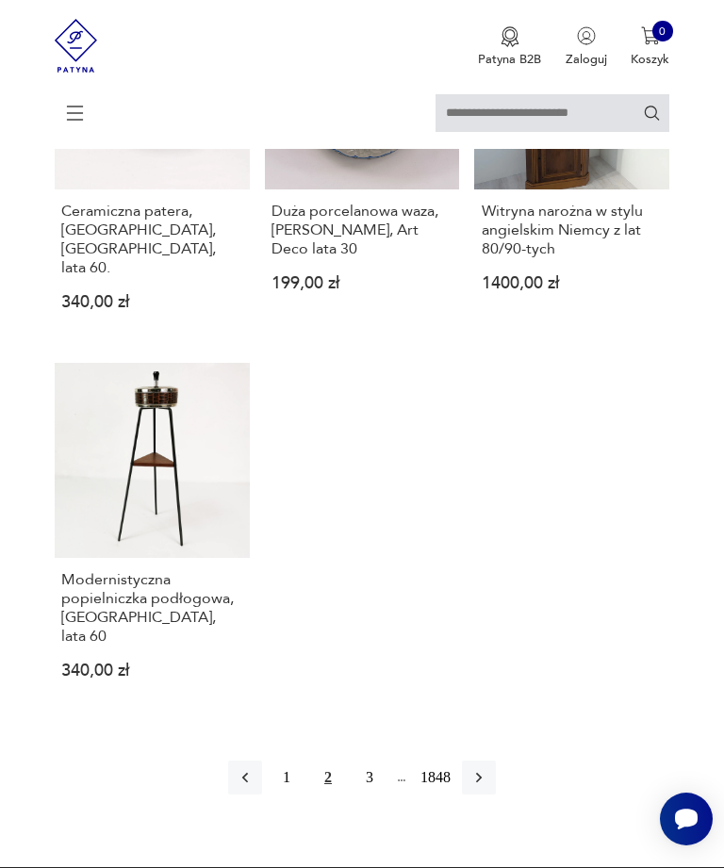
click at [488, 768] on icon "button" at bounding box center [478, 777] width 19 height 19
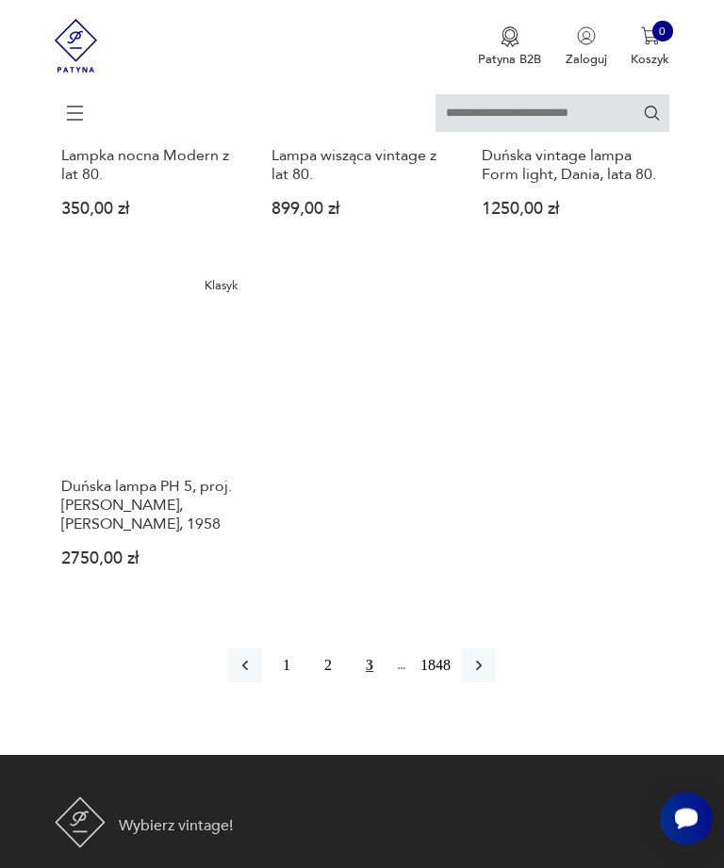
scroll to position [1926, 0]
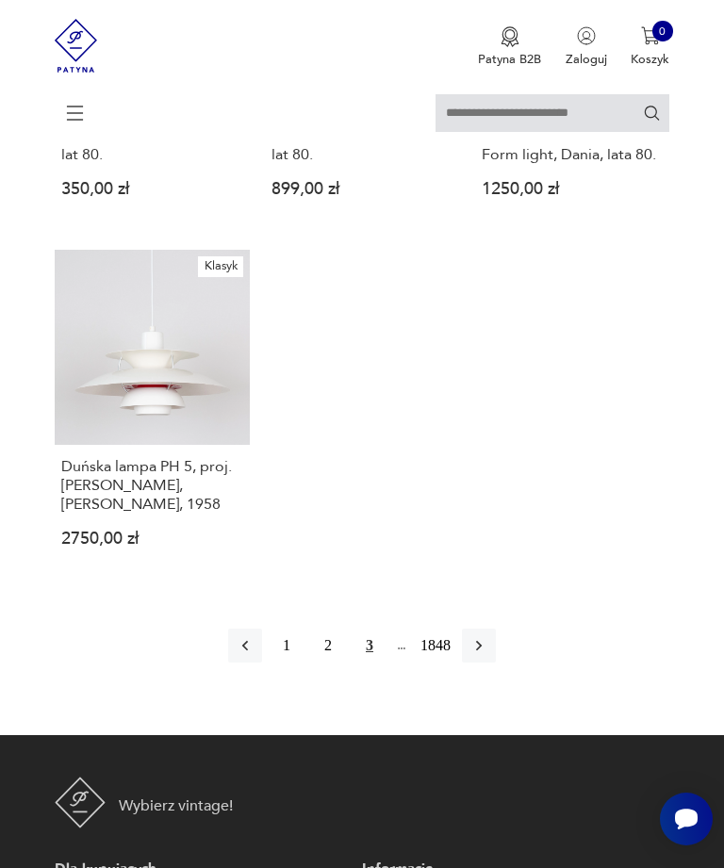
click at [488, 655] on icon "button" at bounding box center [478, 645] width 19 height 19
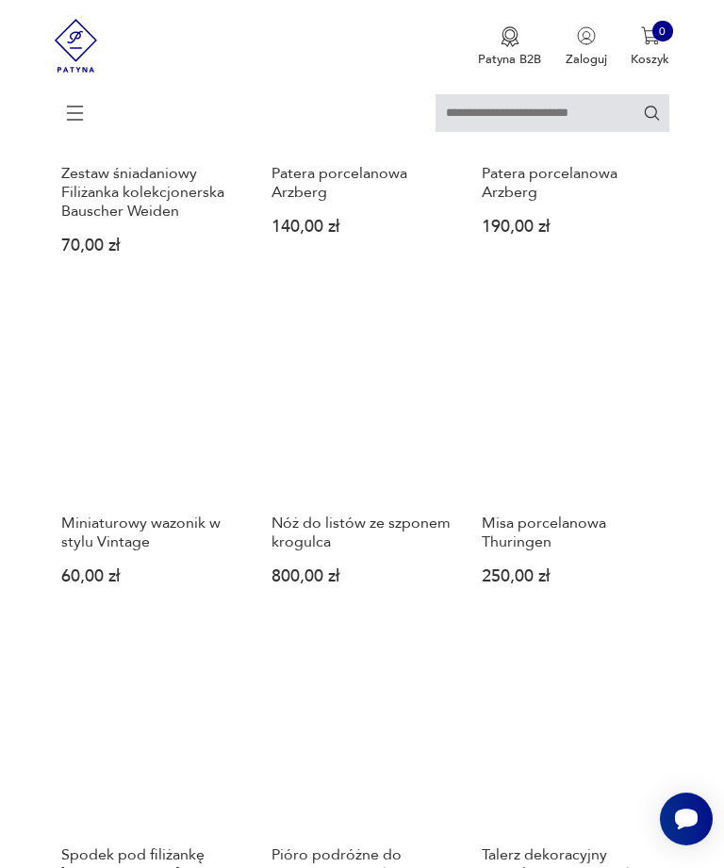
scroll to position [1183, 0]
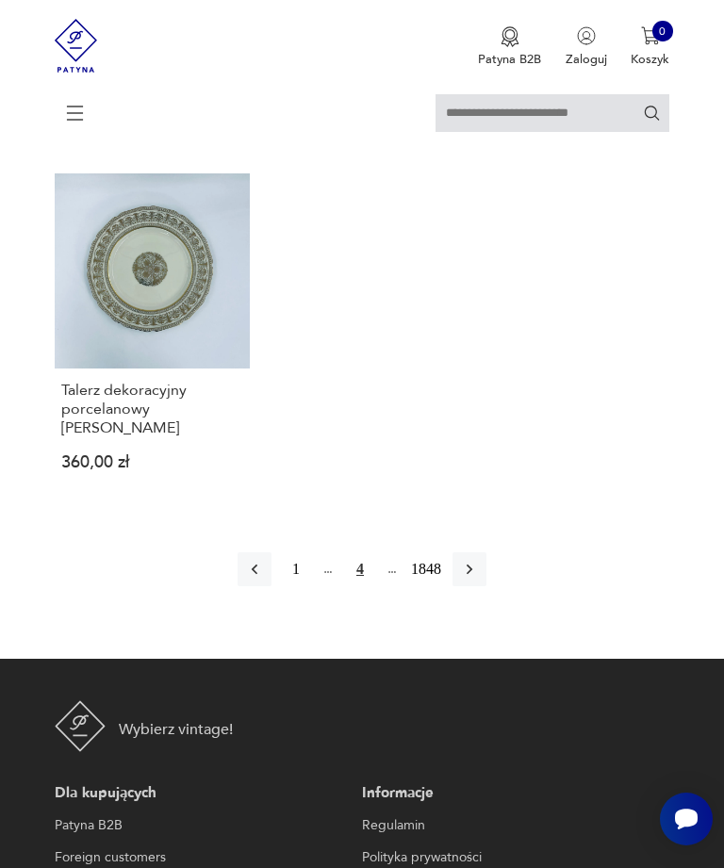
click at [479, 578] on icon "button" at bounding box center [469, 569] width 19 height 19
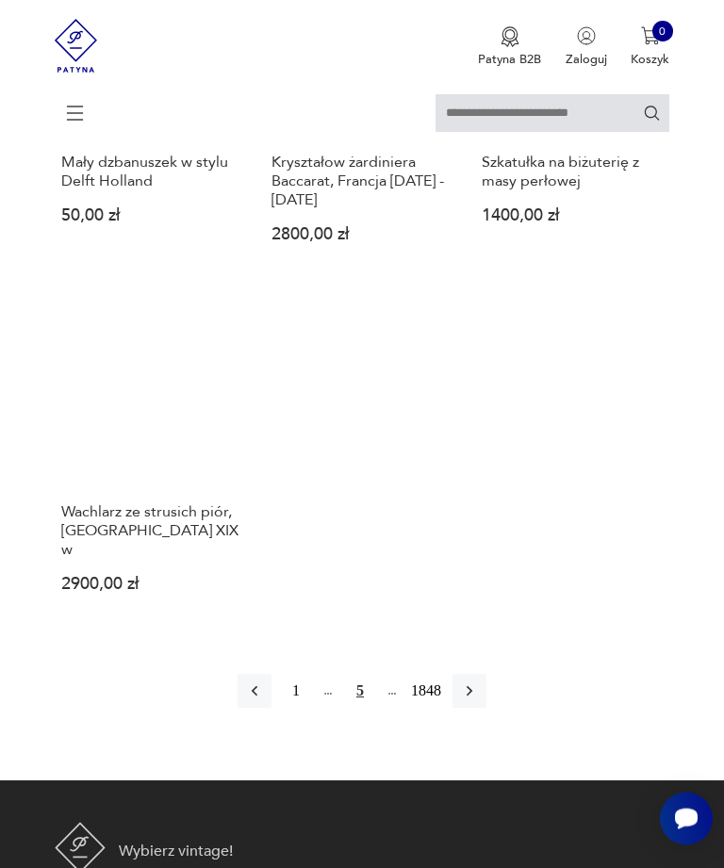
scroll to position [1881, 0]
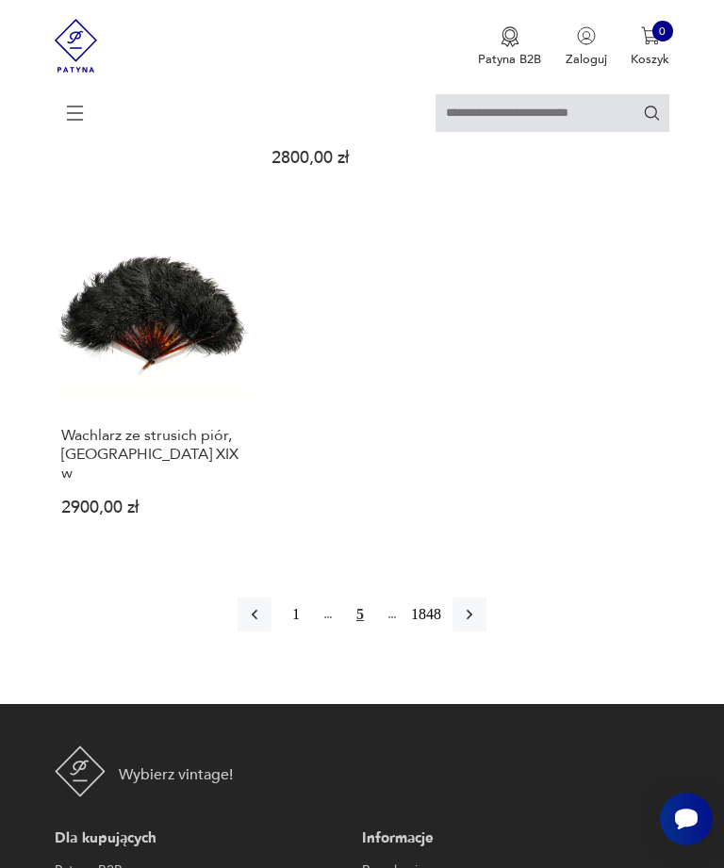
click at [472, 620] on icon "button" at bounding box center [469, 615] width 6 height 10
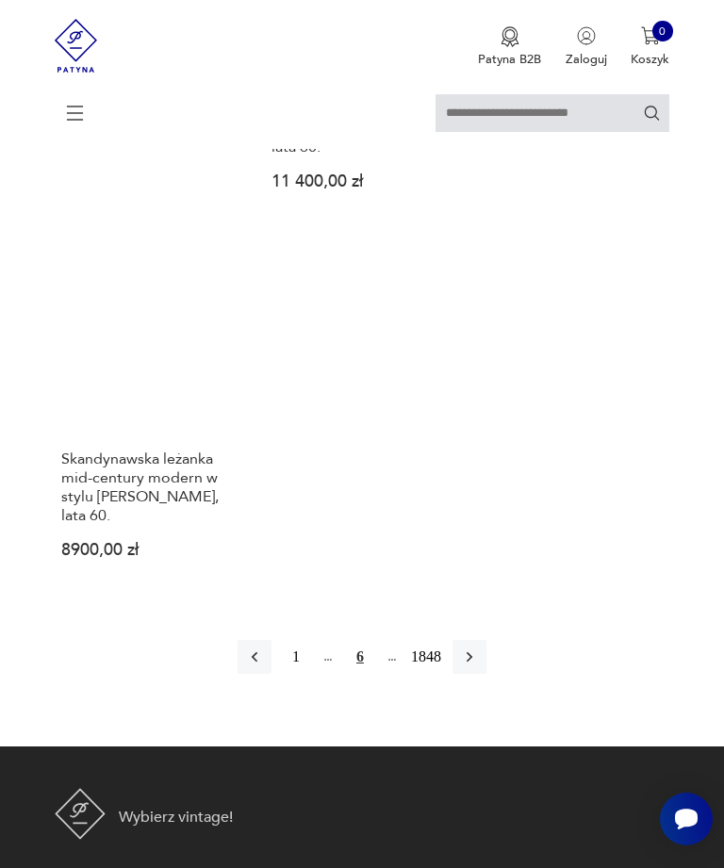
scroll to position [2058, 0]
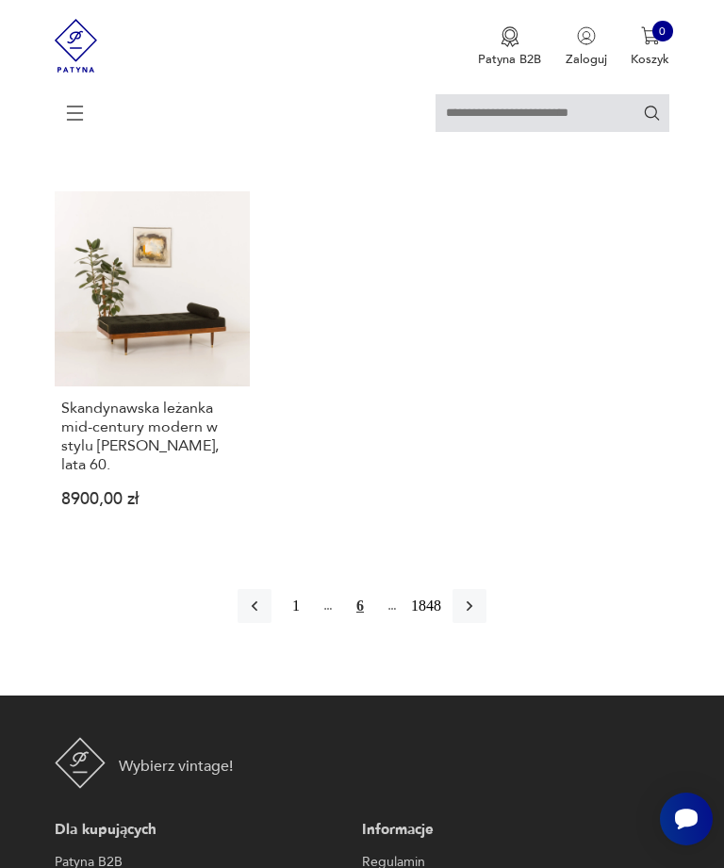
click at [479, 615] on icon "button" at bounding box center [469, 605] width 19 height 19
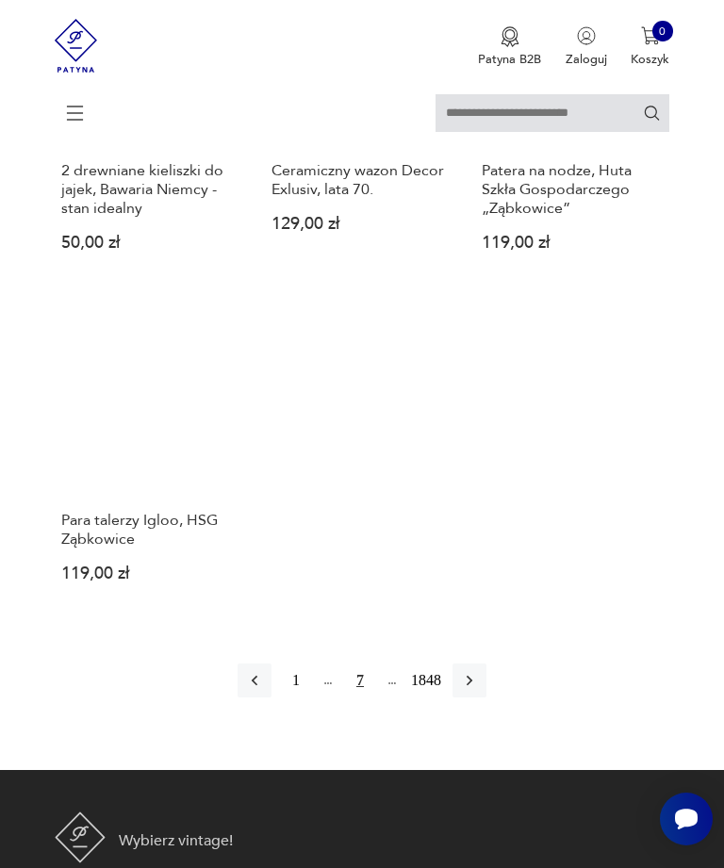
scroll to position [2096, 0]
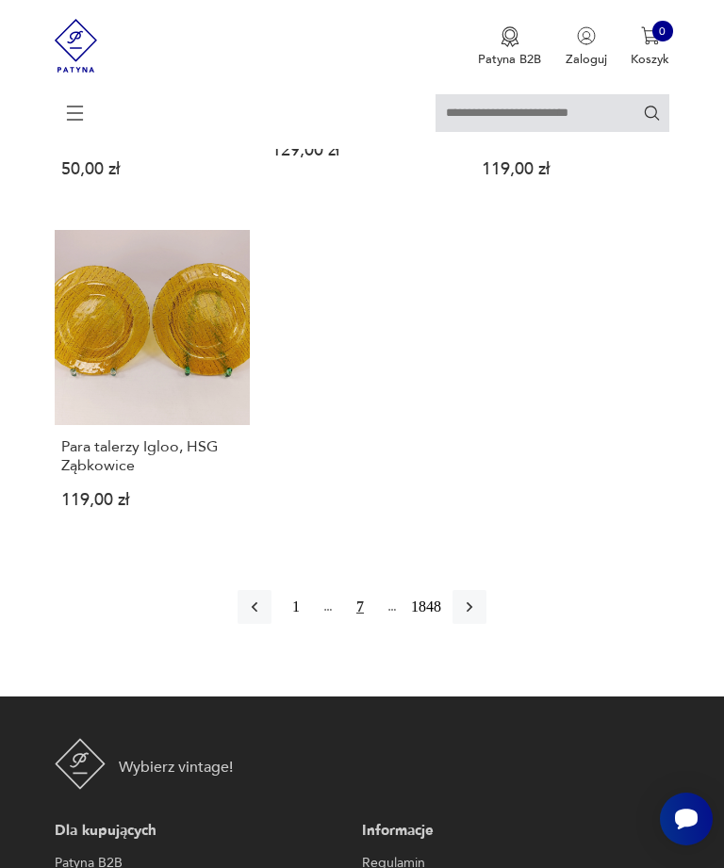
click at [486, 624] on button "button" at bounding box center [469, 607] width 34 height 34
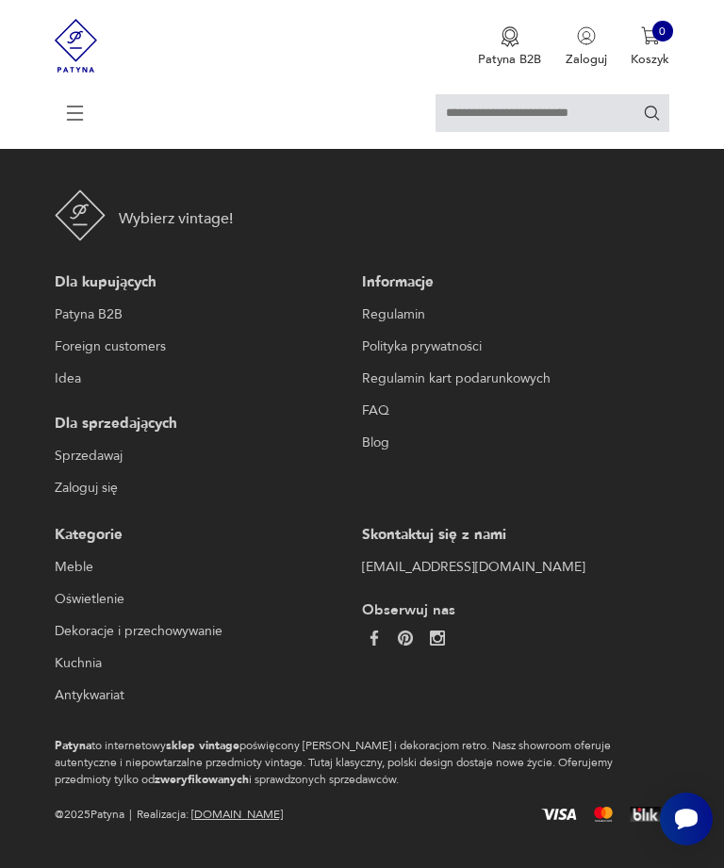
scroll to position [57, 0]
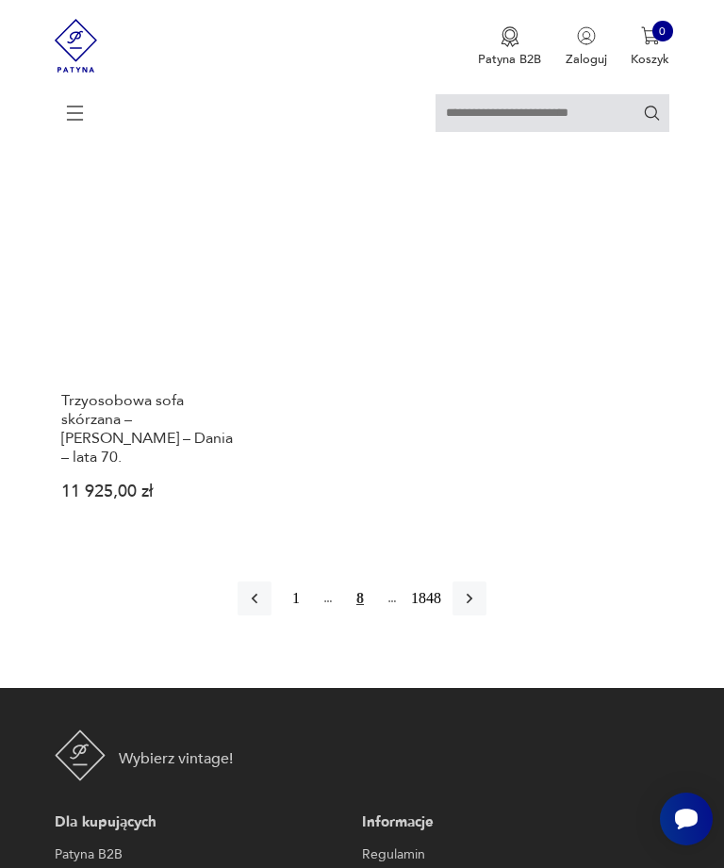
scroll to position [2041, 0]
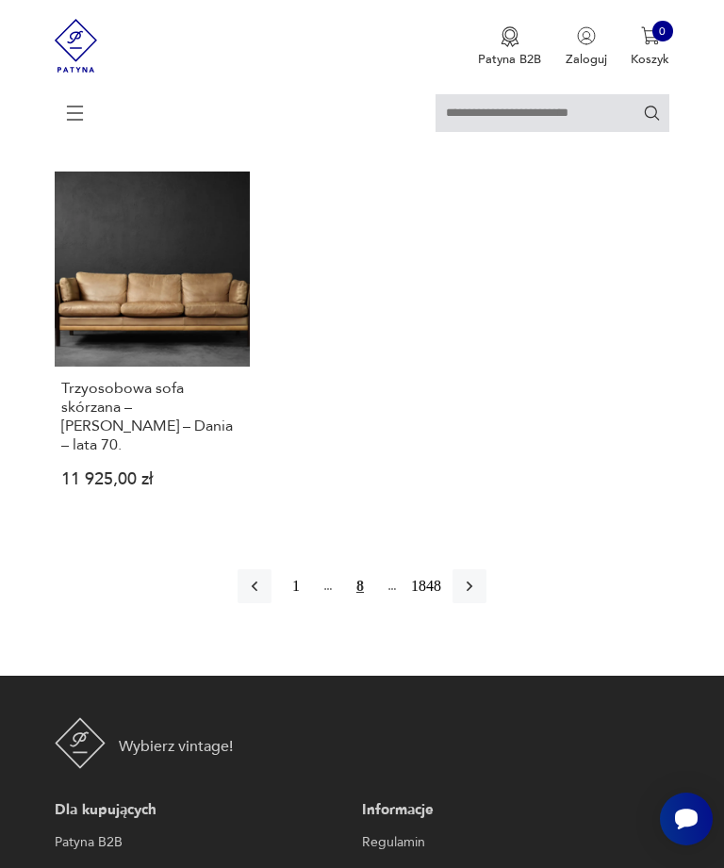
click at [479, 595] on icon "button" at bounding box center [469, 586] width 19 height 19
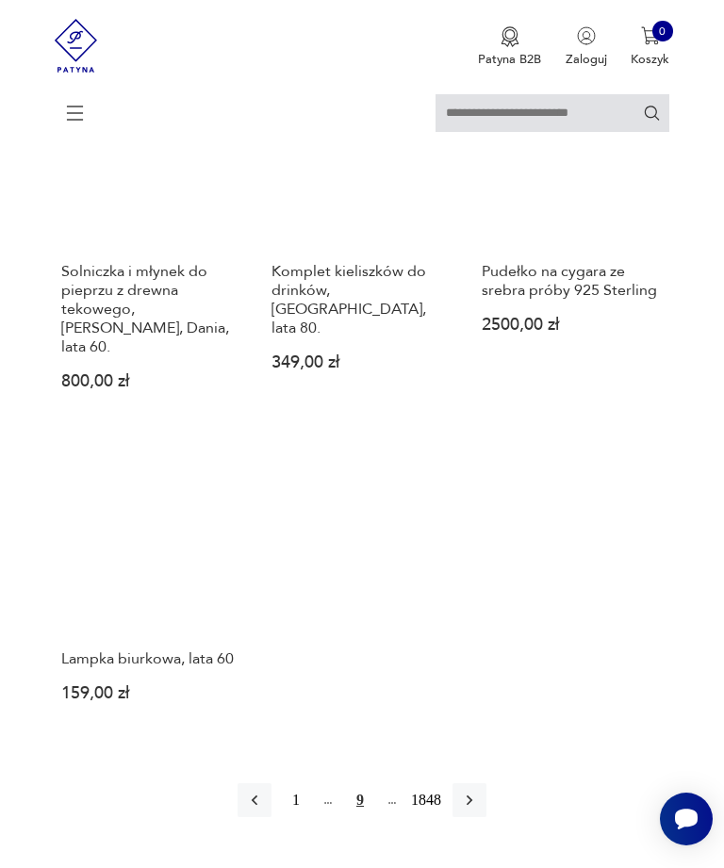
scroll to position [2326, 0]
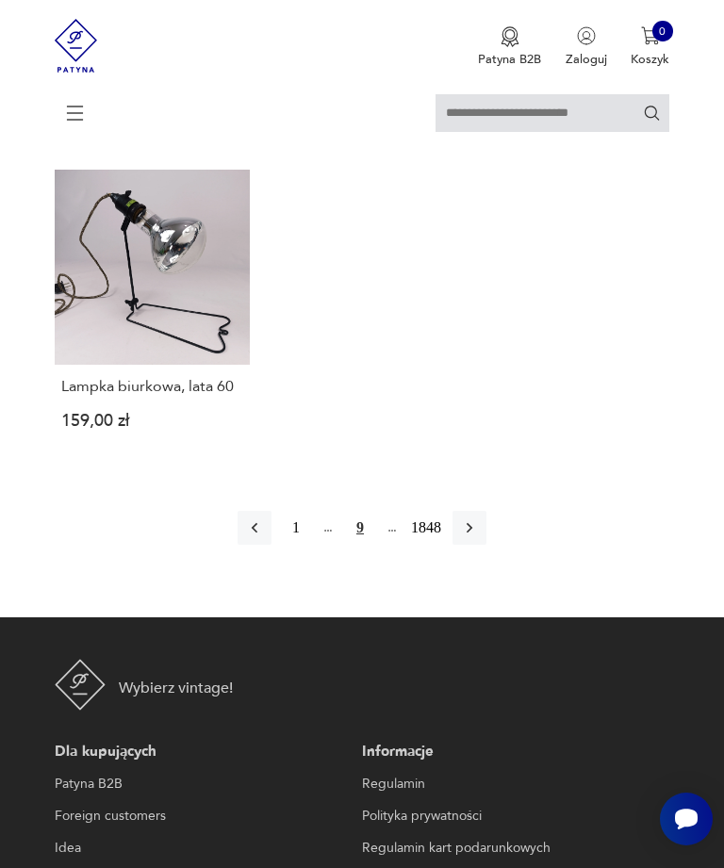
click at [486, 545] on button "button" at bounding box center [469, 528] width 34 height 34
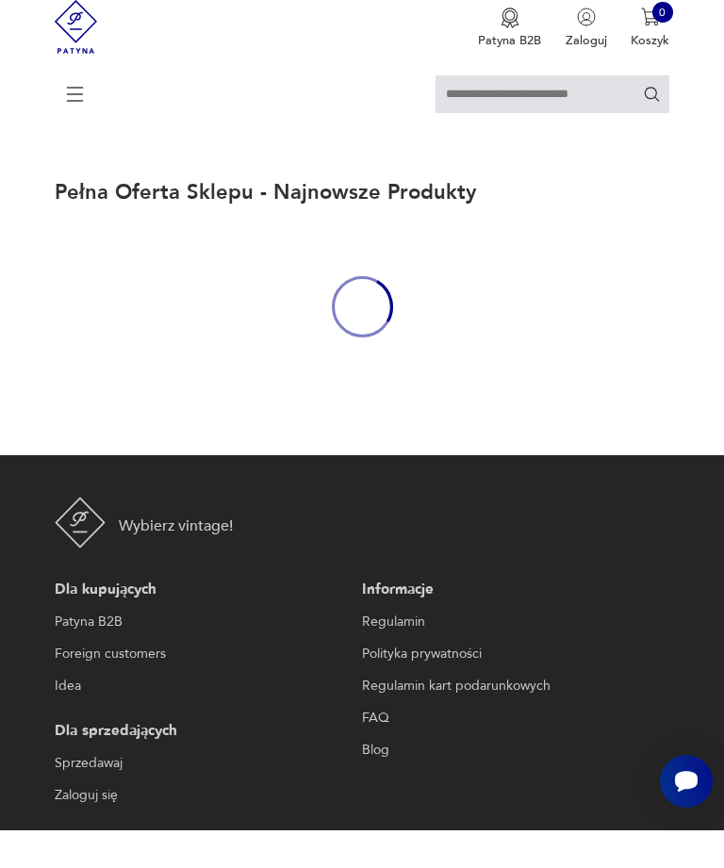
scroll to position [57, 0]
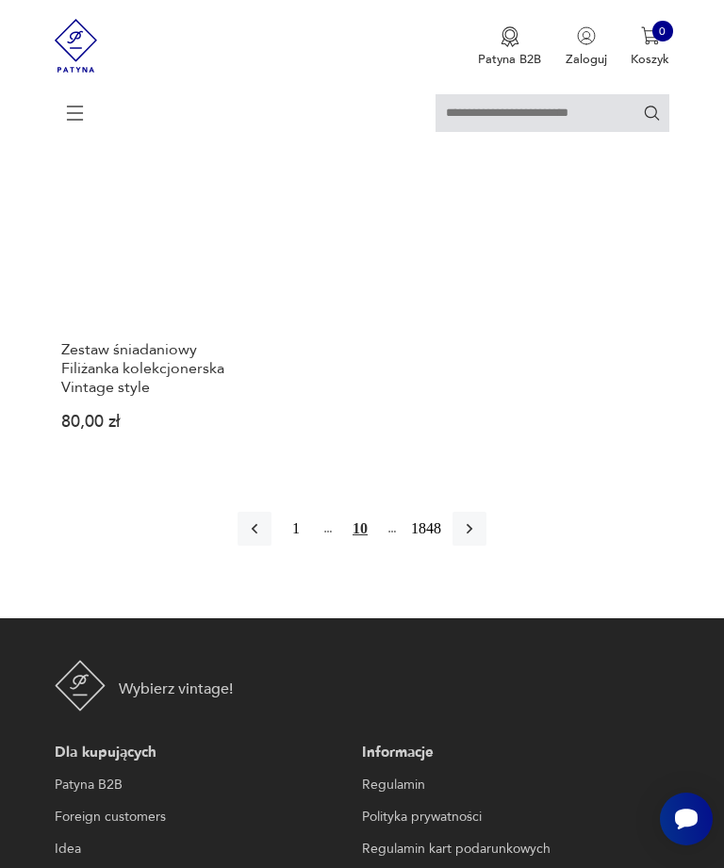
scroll to position [2106, 0]
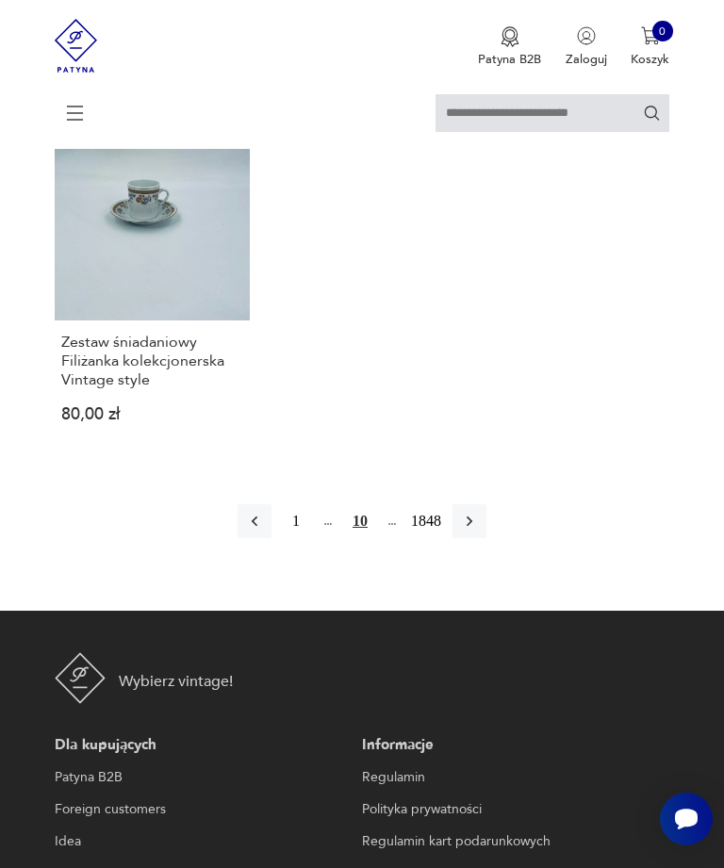
click at [486, 538] on button "button" at bounding box center [469, 521] width 34 height 34
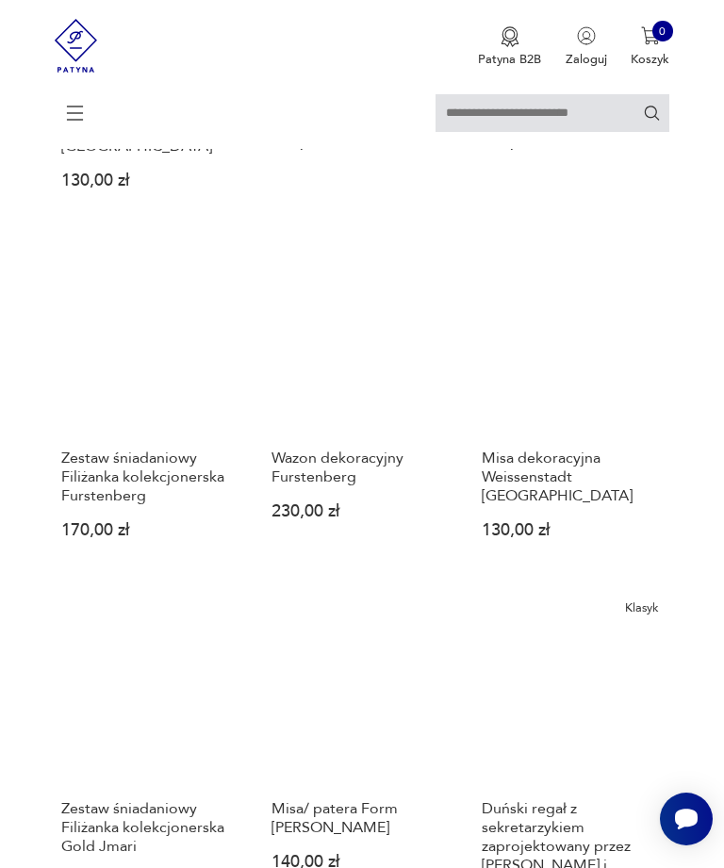
scroll to position [1270, 0]
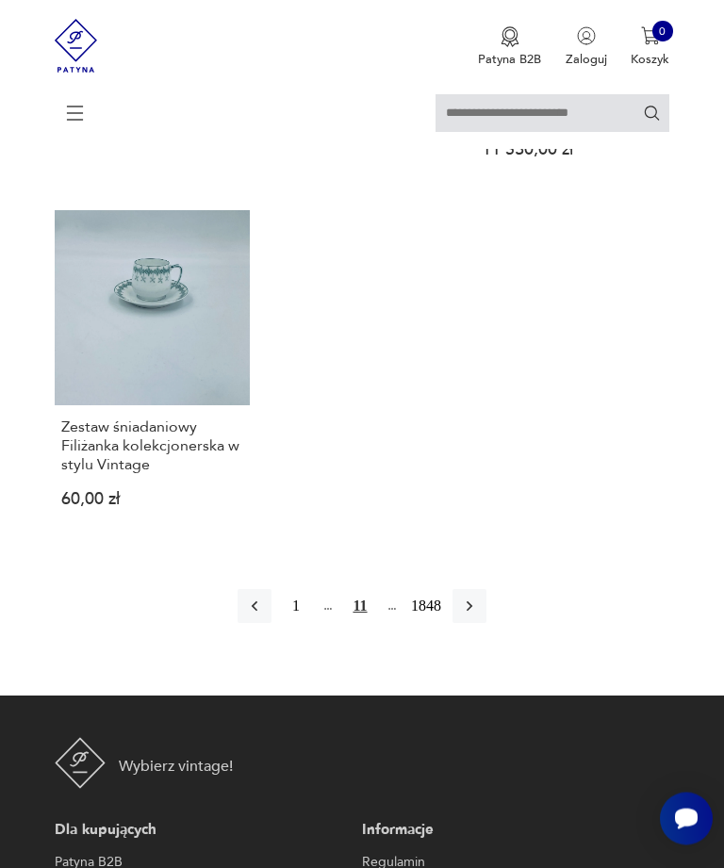
click at [486, 624] on button "button" at bounding box center [469, 607] width 34 height 34
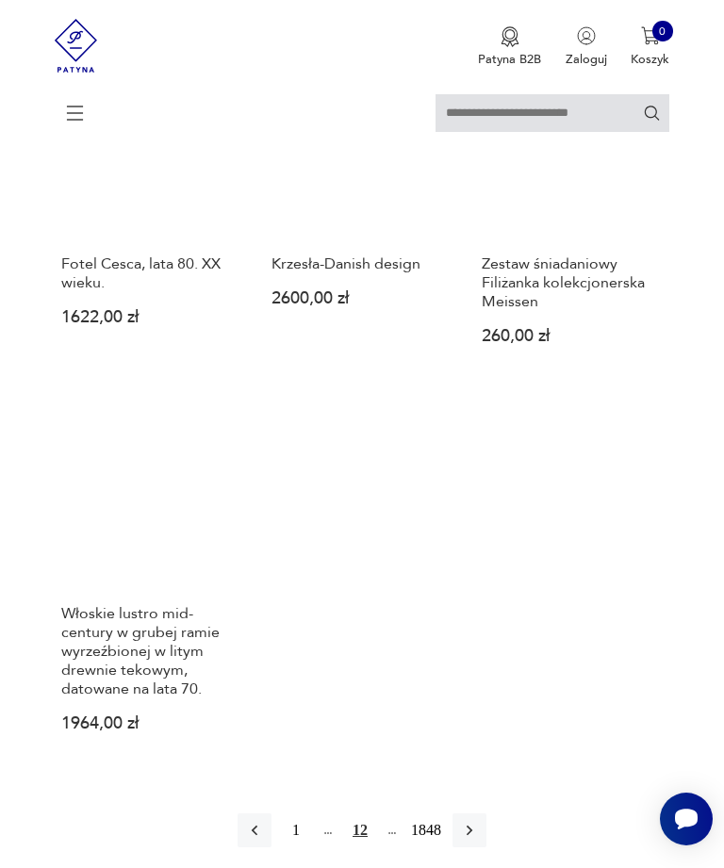
scroll to position [1878, 0]
